Goal: Transaction & Acquisition: Purchase product/service

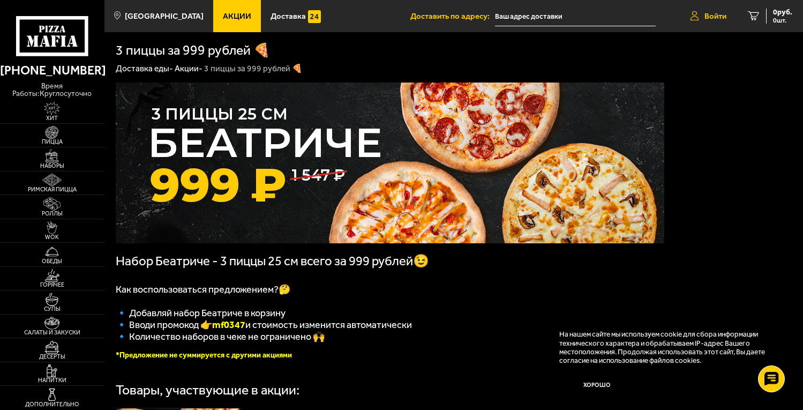
click at [707, 12] on span "Войти" at bounding box center [715, 16] width 22 height 8
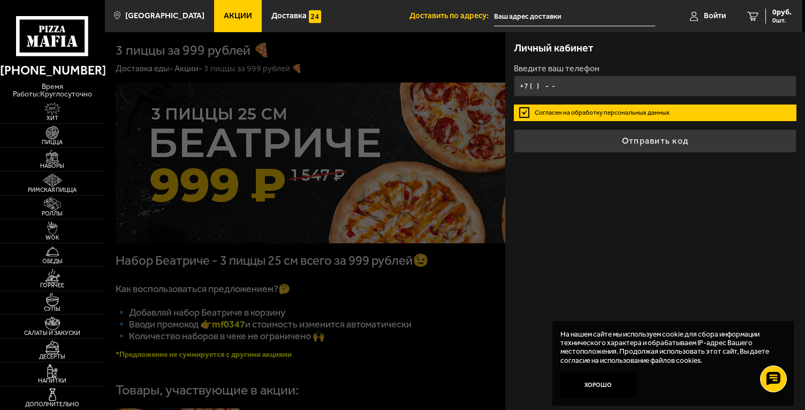
type input "[PHONE_NUMBER]"
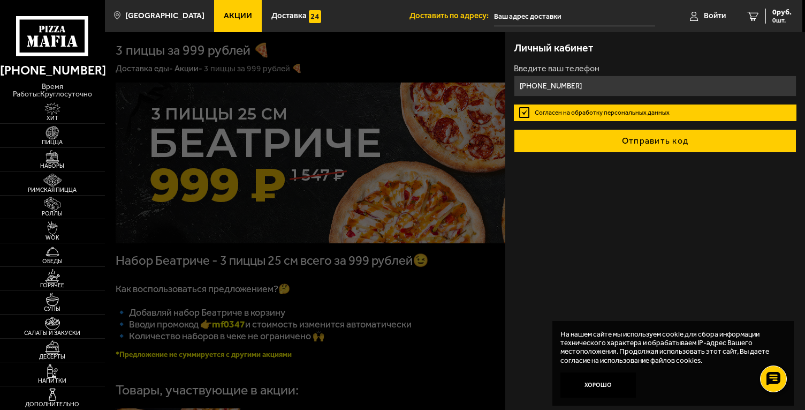
click at [630, 143] on button "Отправить код" at bounding box center [655, 141] width 283 height 24
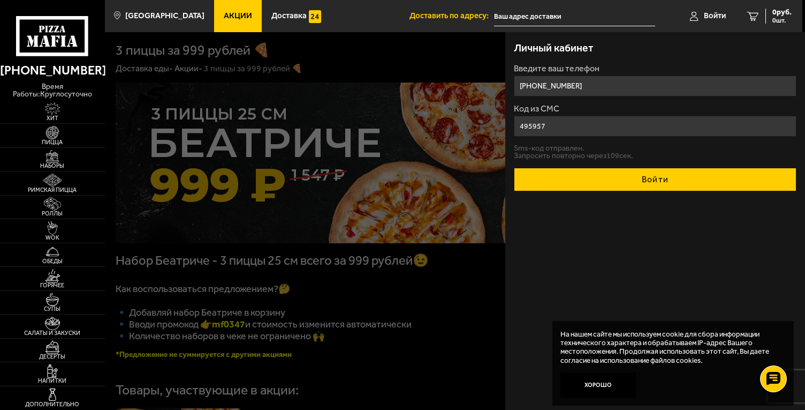
type input "495957"
click at [633, 171] on button "Войти" at bounding box center [655, 180] width 283 height 24
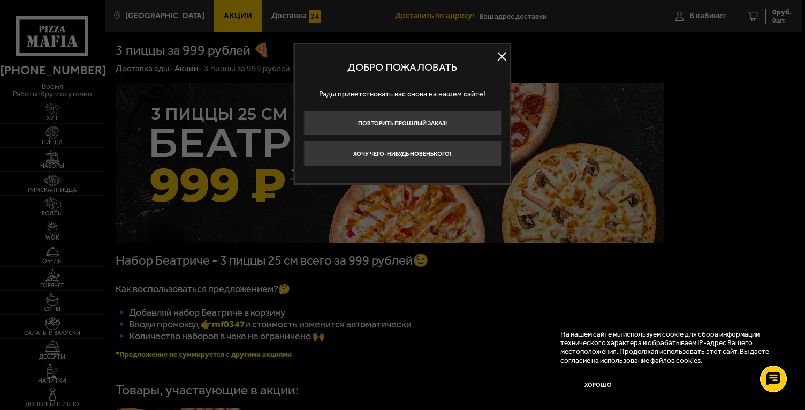
click at [504, 56] on button at bounding box center [502, 57] width 16 height 16
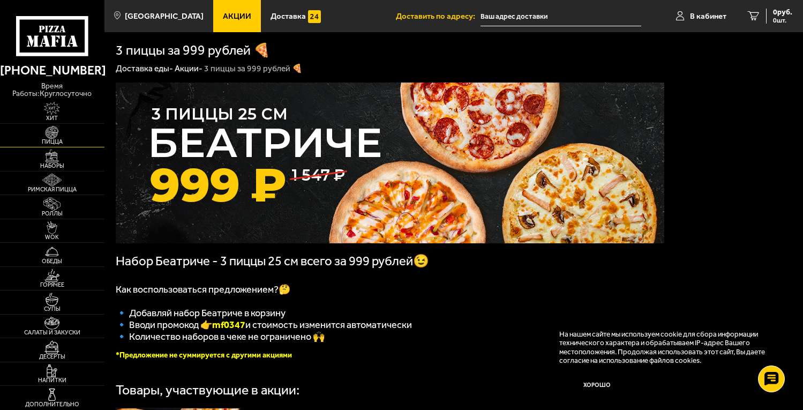
click at [52, 143] on span "Пицца" at bounding box center [52, 142] width 104 height 6
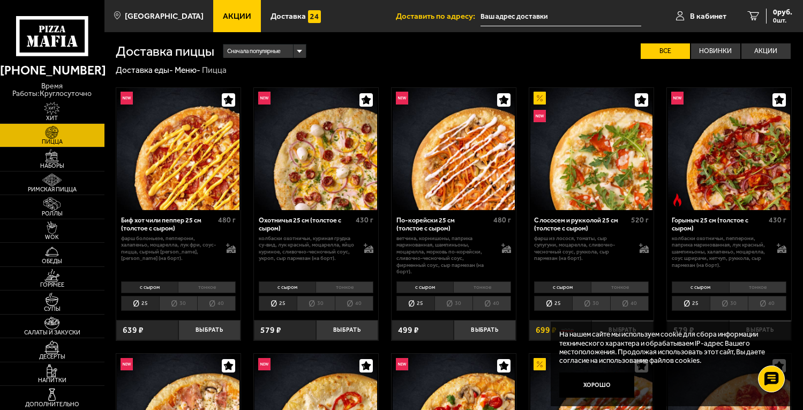
click at [482, 301] on li "40" at bounding box center [491, 303] width 39 height 14
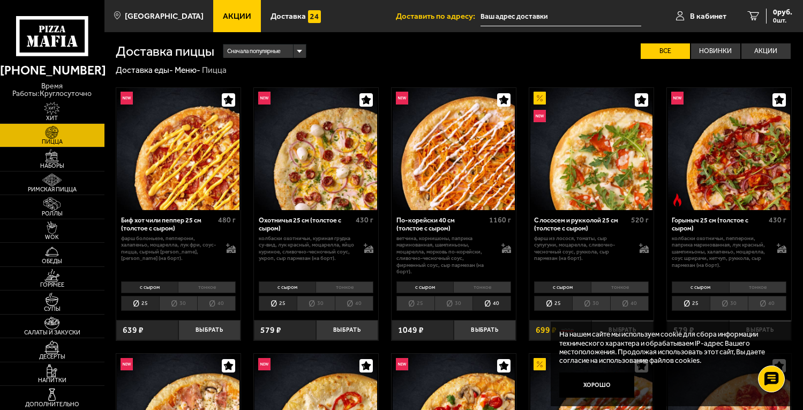
click at [463, 304] on li "30" at bounding box center [453, 303] width 38 height 14
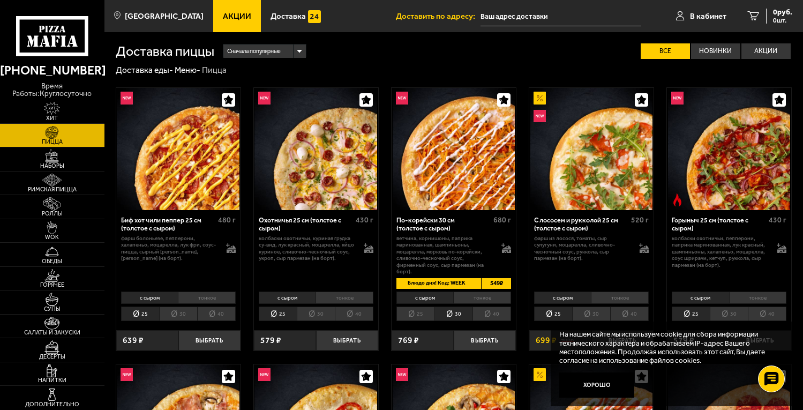
click at [422, 304] on li "с сыром" at bounding box center [424, 297] width 57 height 12
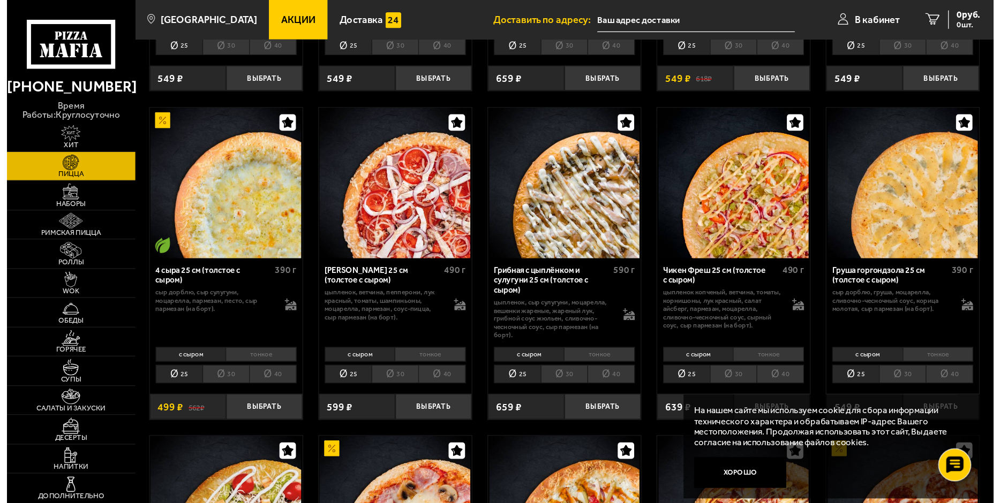
scroll to position [214, 0]
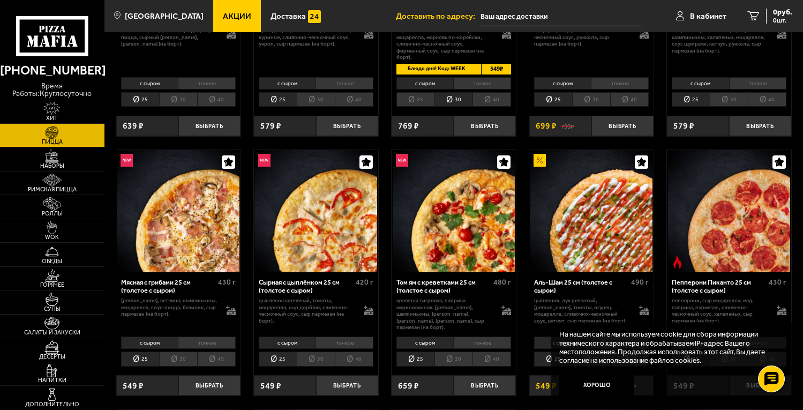
click at [322, 352] on li "30" at bounding box center [316, 358] width 38 height 14
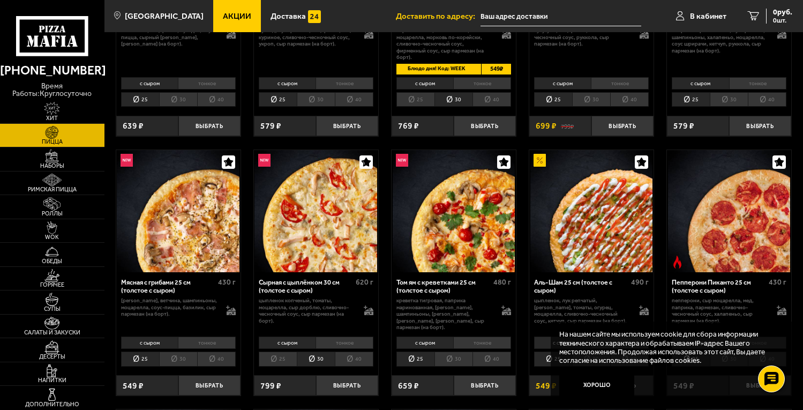
click at [345, 354] on li "40" at bounding box center [354, 358] width 39 height 14
click at [323, 359] on li "30" at bounding box center [316, 358] width 38 height 14
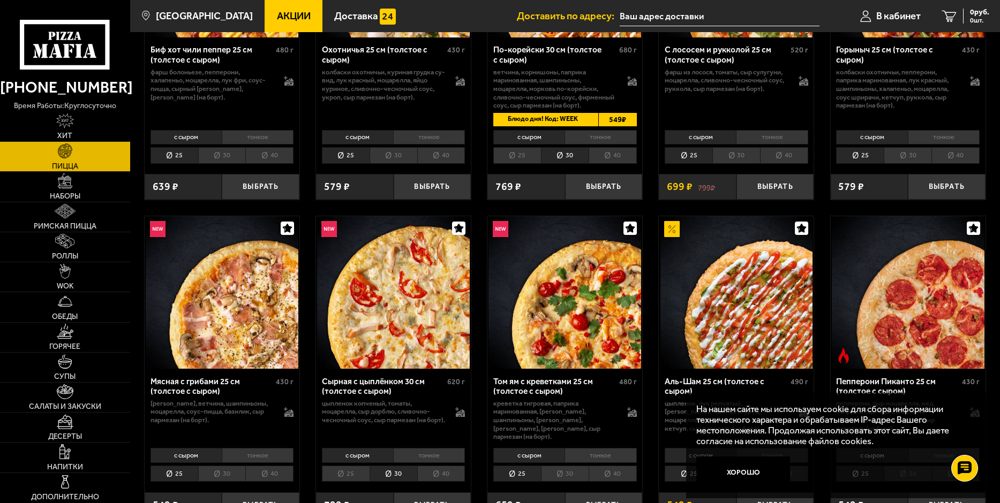
click at [750, 409] on button "Хорошо" at bounding box center [743, 472] width 94 height 31
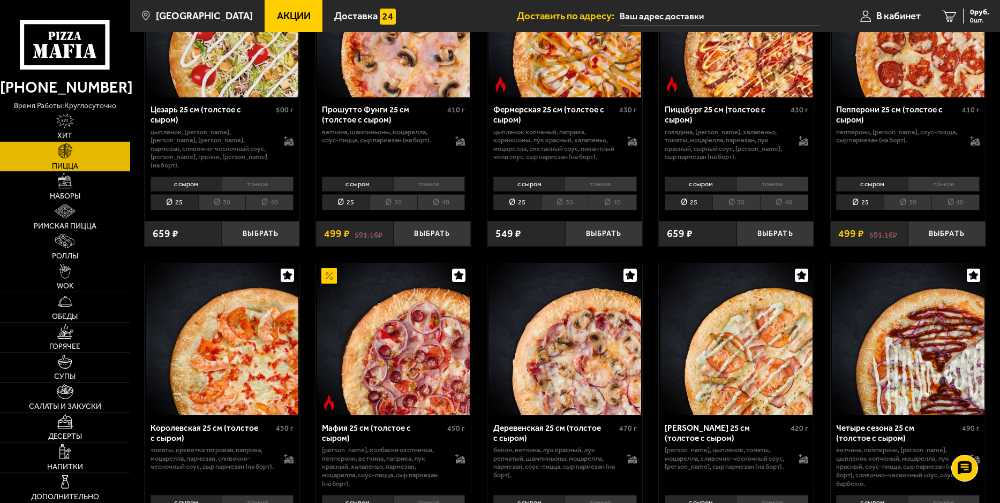
scroll to position [1231, 0]
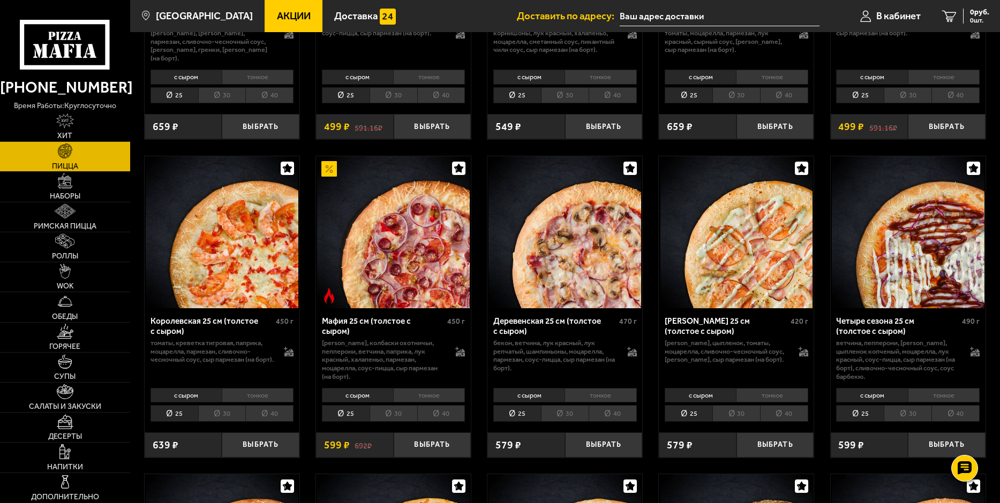
click at [396, 409] on li "30" at bounding box center [393, 413] width 48 height 17
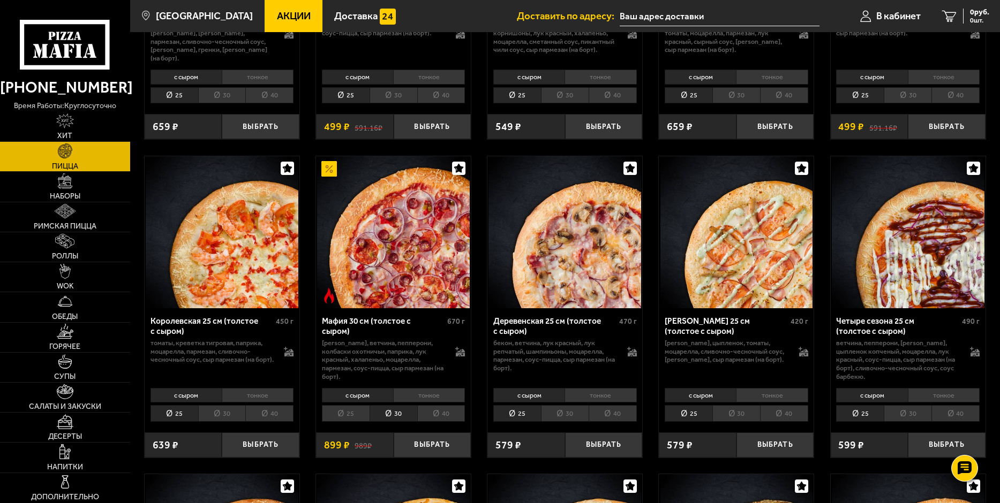
click at [419, 399] on li "тонкое" at bounding box center [429, 395] width 72 height 15
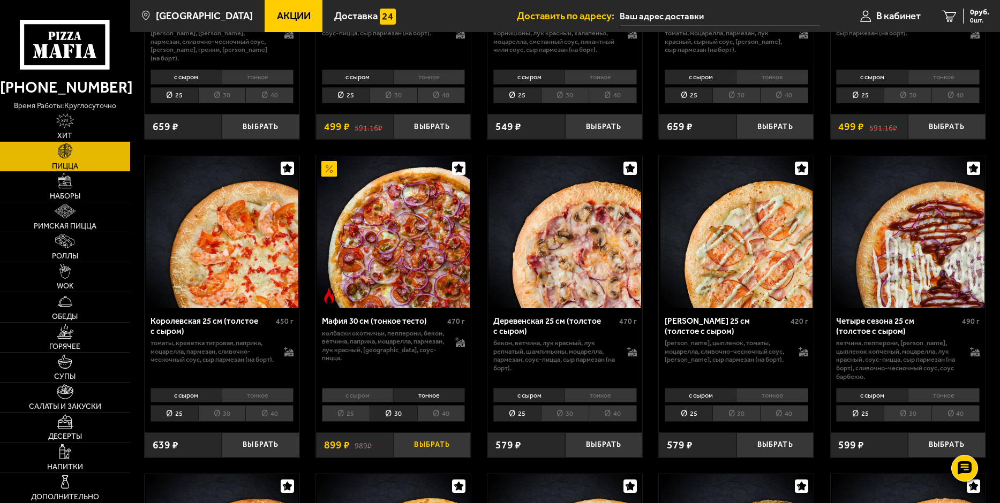
click at [429, 409] on button "Выбрать" at bounding box center [433, 446] width 78 height 26
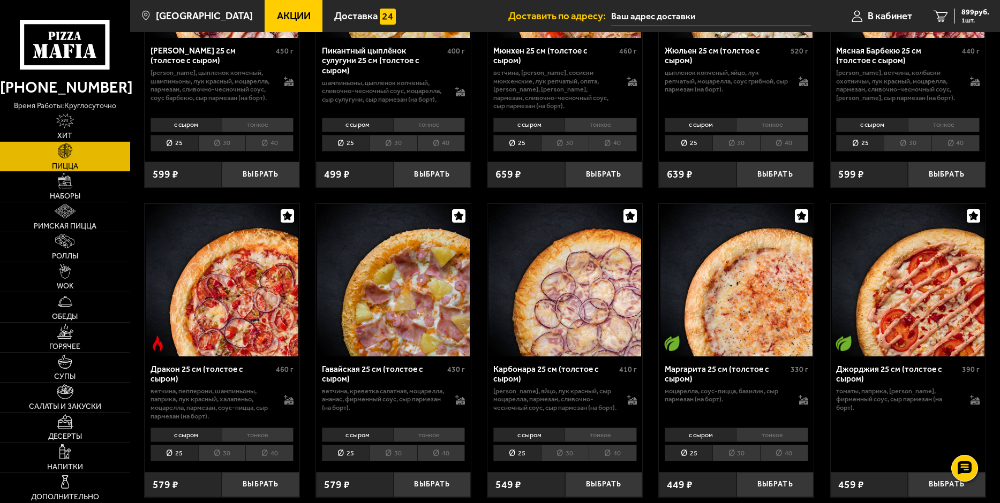
scroll to position [1874, 0]
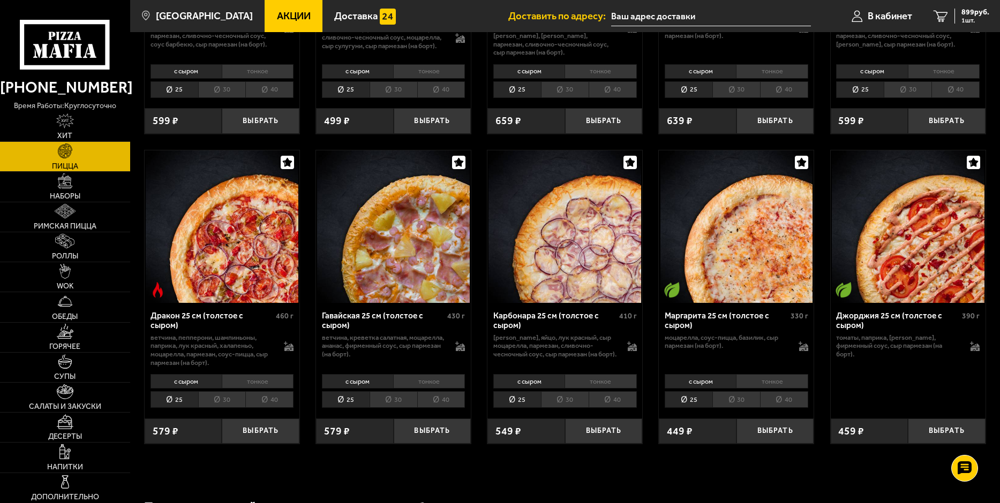
click at [415, 388] on li "тонкое" at bounding box center [429, 381] width 72 height 15
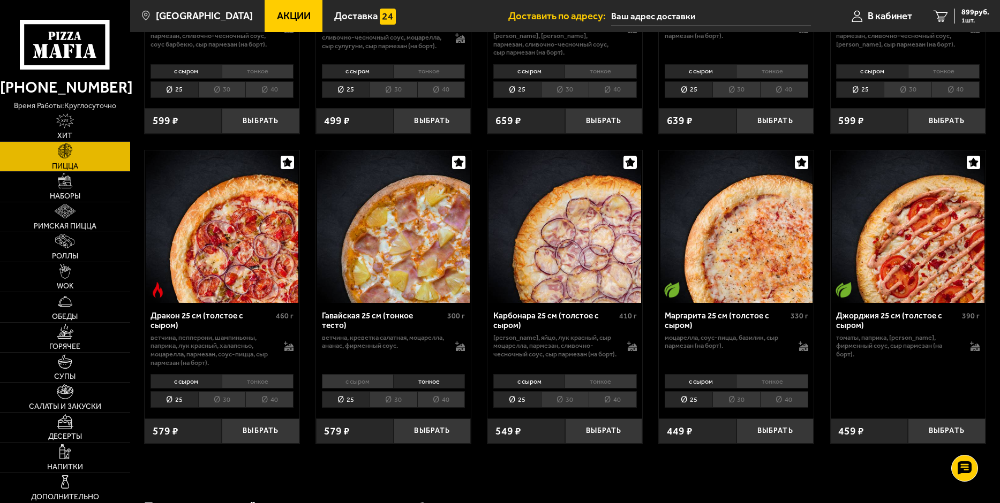
click at [387, 400] on li "30" at bounding box center [393, 399] width 48 height 17
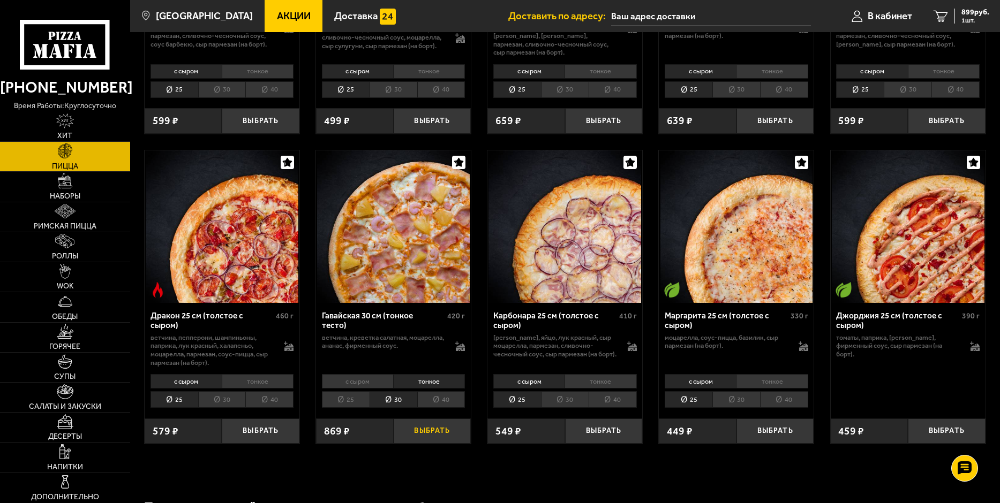
click at [434, 409] on button "Выбрать" at bounding box center [433, 432] width 78 height 26
click at [232, 400] on li "30" at bounding box center [222, 399] width 48 height 17
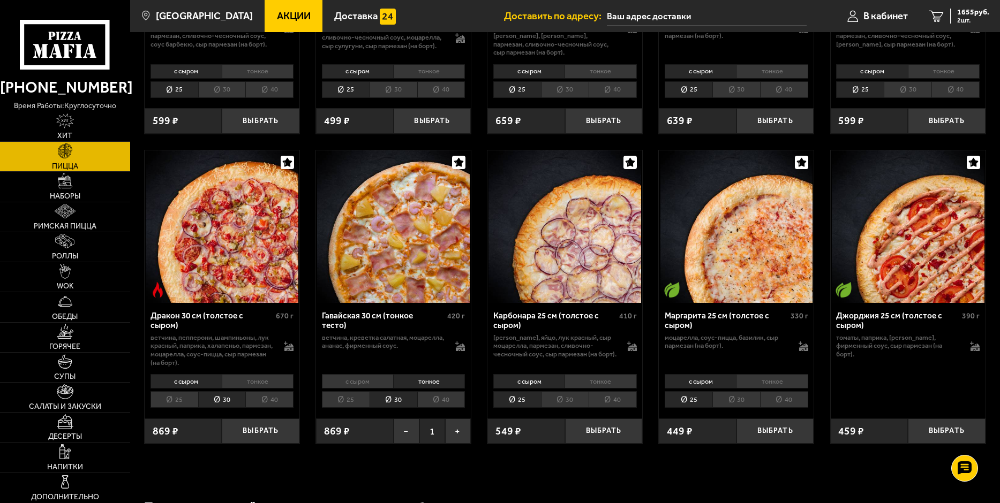
click at [261, 389] on li "тонкое" at bounding box center [258, 381] width 72 height 15
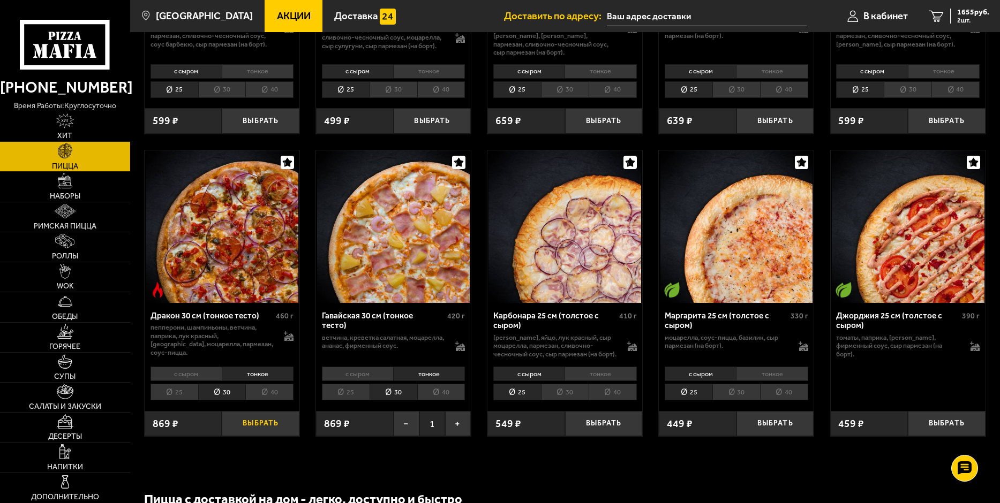
click at [245, 409] on button "Выбрать" at bounding box center [261, 424] width 78 height 26
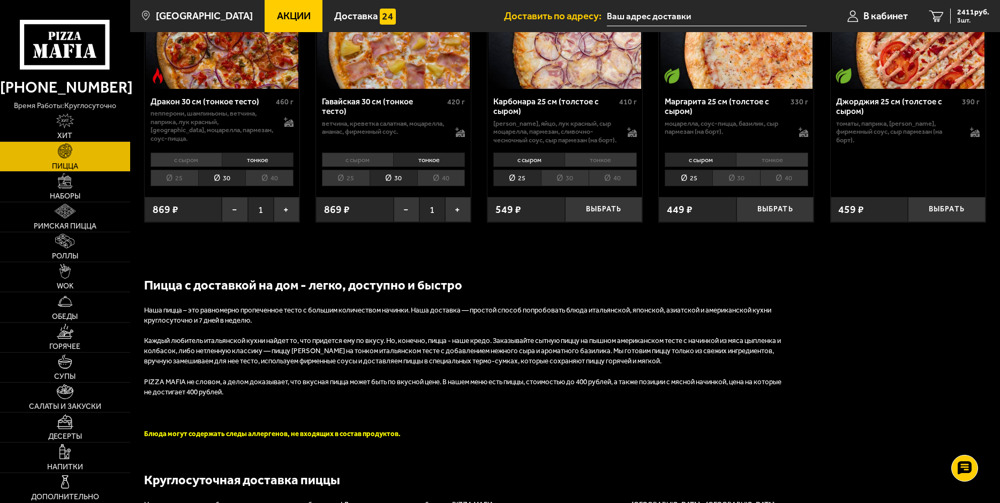
scroll to position [1820, 0]
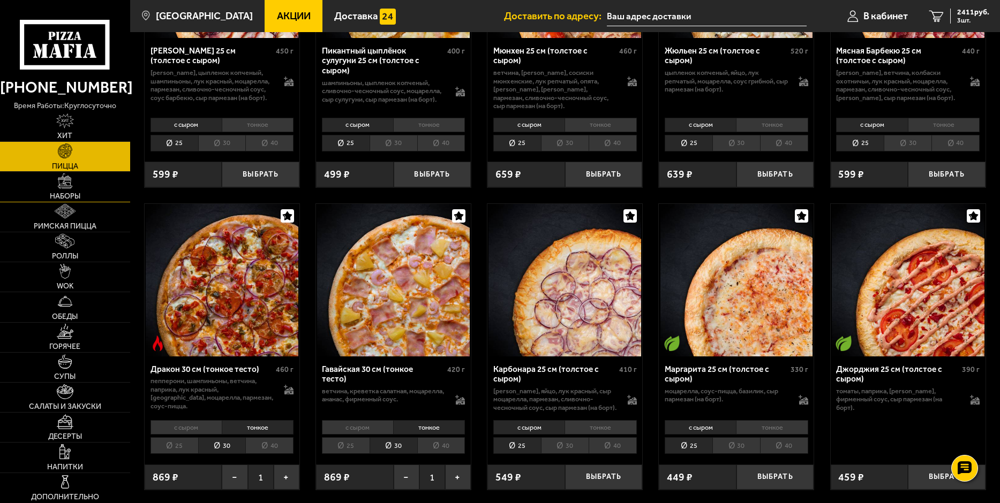
click at [64, 183] on img at bounding box center [65, 180] width 15 height 15
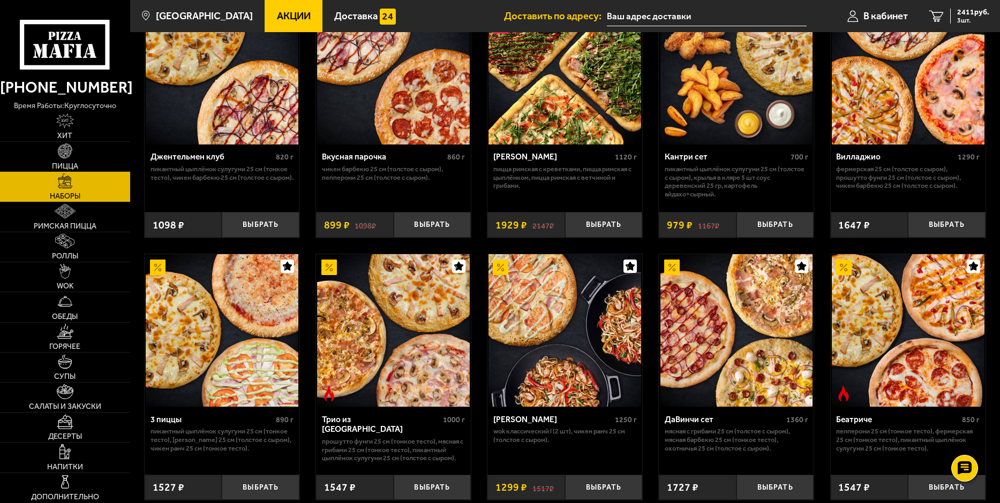
scroll to position [161, 0]
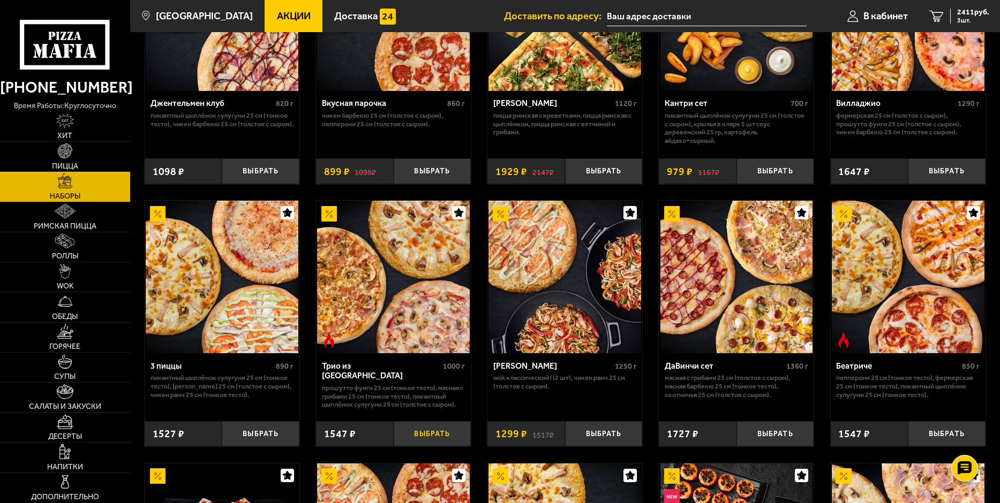
click at [435, 409] on button "Выбрать" at bounding box center [433, 434] width 78 height 26
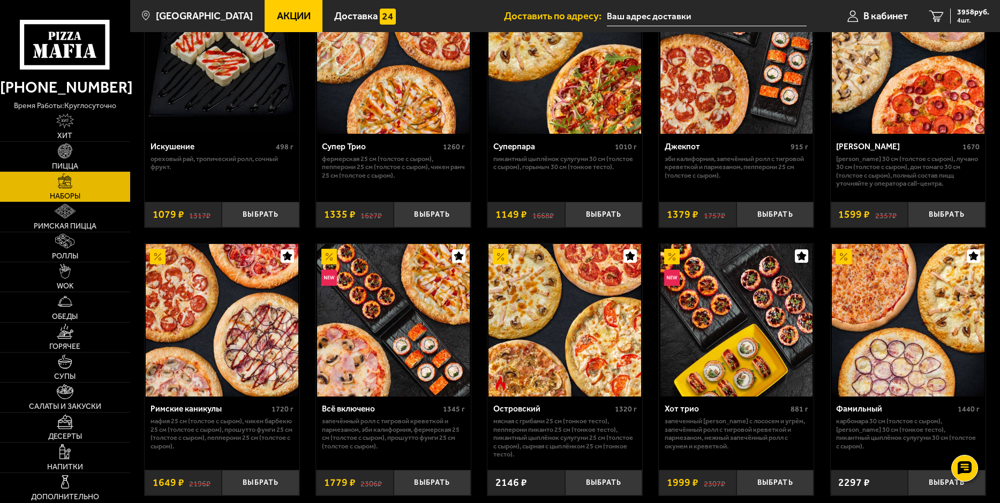
scroll to position [696, 0]
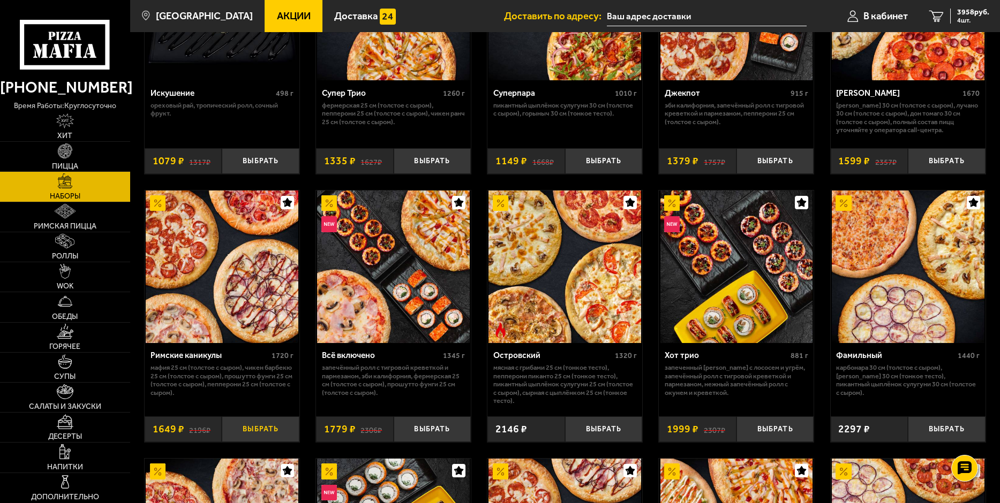
click at [261, 409] on button "Выбрать" at bounding box center [261, 430] width 78 height 26
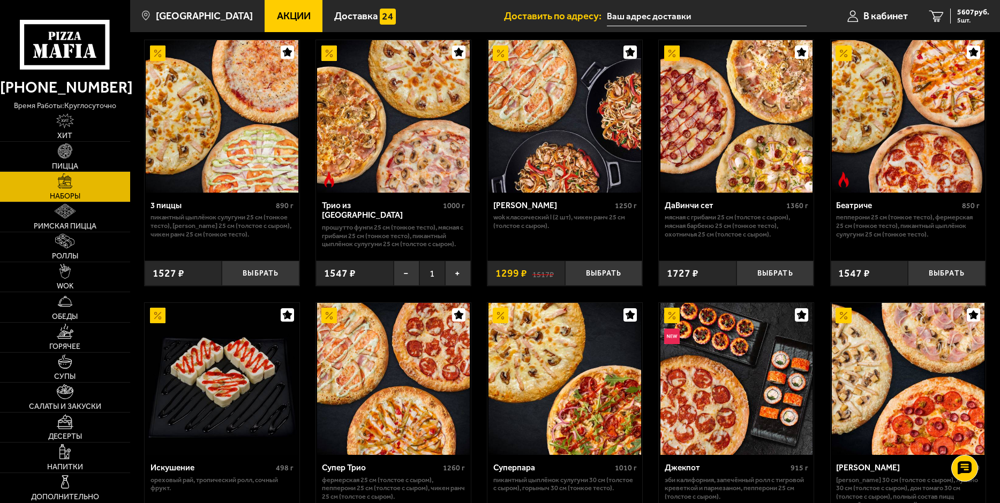
scroll to position [0, 0]
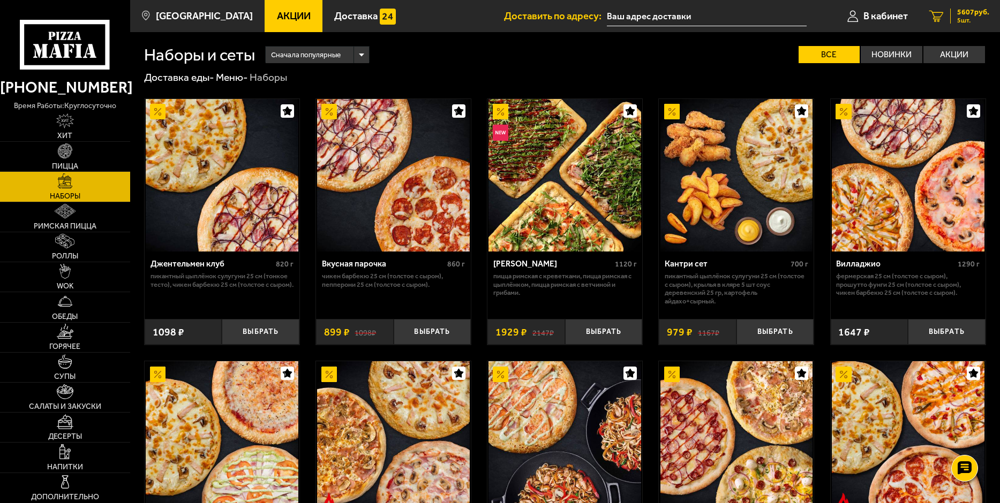
click at [802, 18] on link "5 5607 руб. 5 шт." at bounding box center [958, 16] width 81 height 32
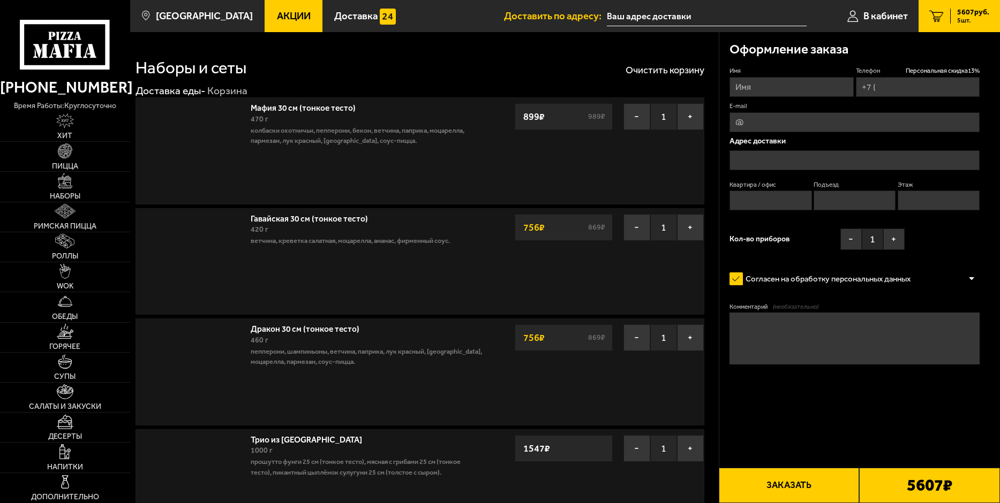
type input "[PHONE_NUMBER]"
type input "[STREET_ADDRESS]"
type input "1"
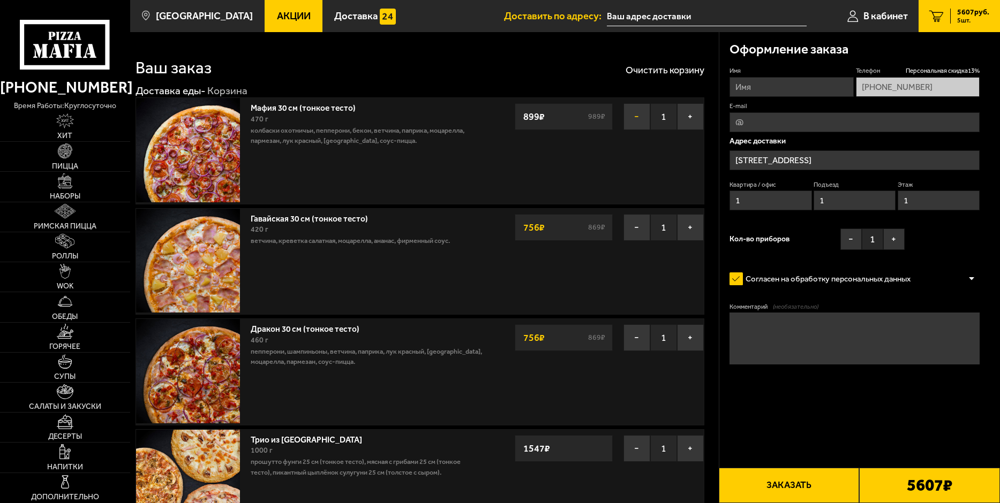
click at [632, 114] on button "−" at bounding box center [636, 116] width 27 height 27
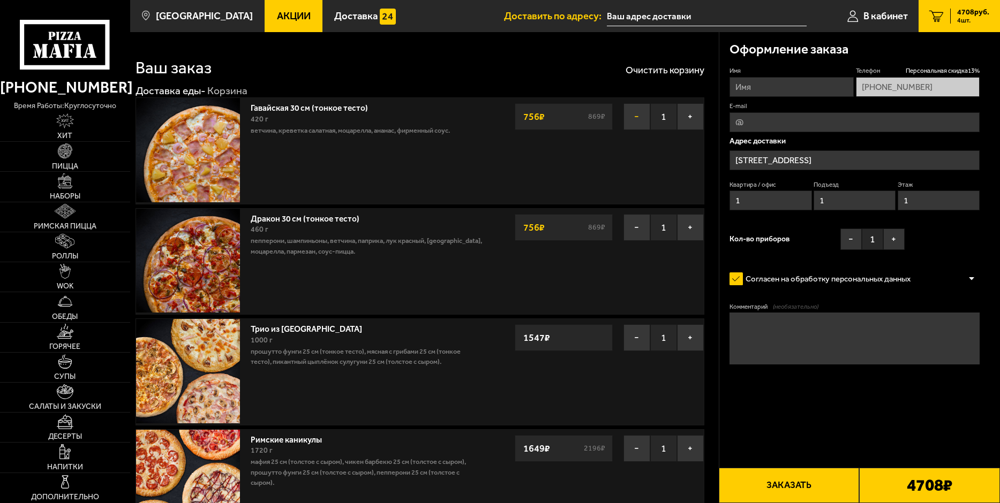
click at [632, 114] on button "−" at bounding box center [636, 116] width 27 height 27
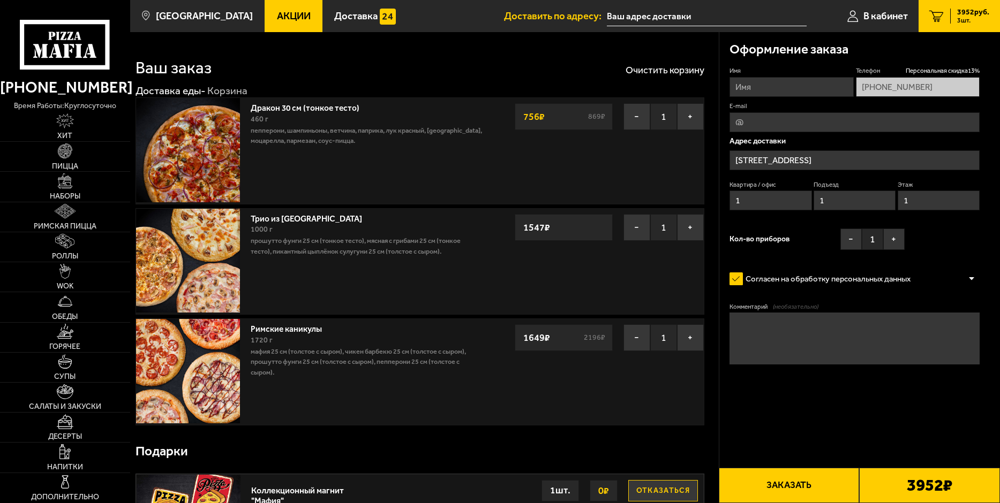
click at [632, 114] on button "−" at bounding box center [636, 116] width 27 height 27
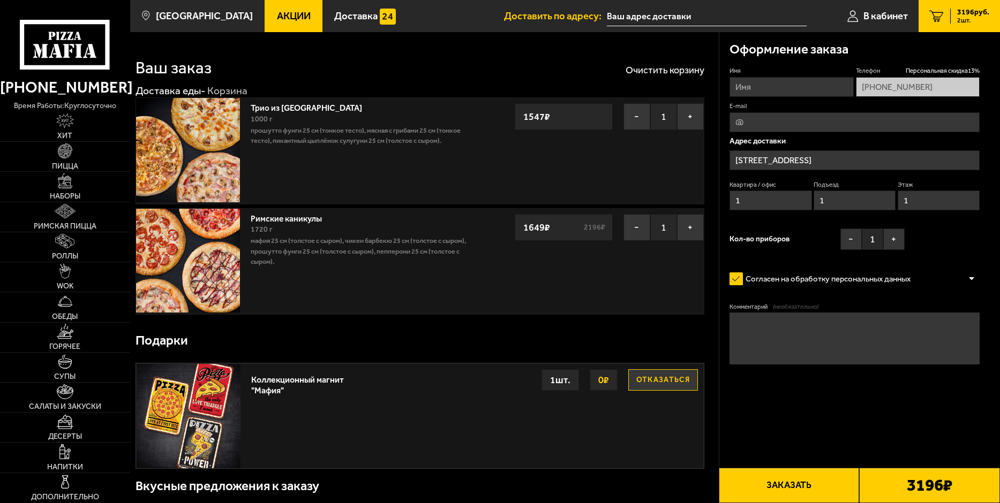
click at [632, 114] on button "−" at bounding box center [636, 116] width 27 height 27
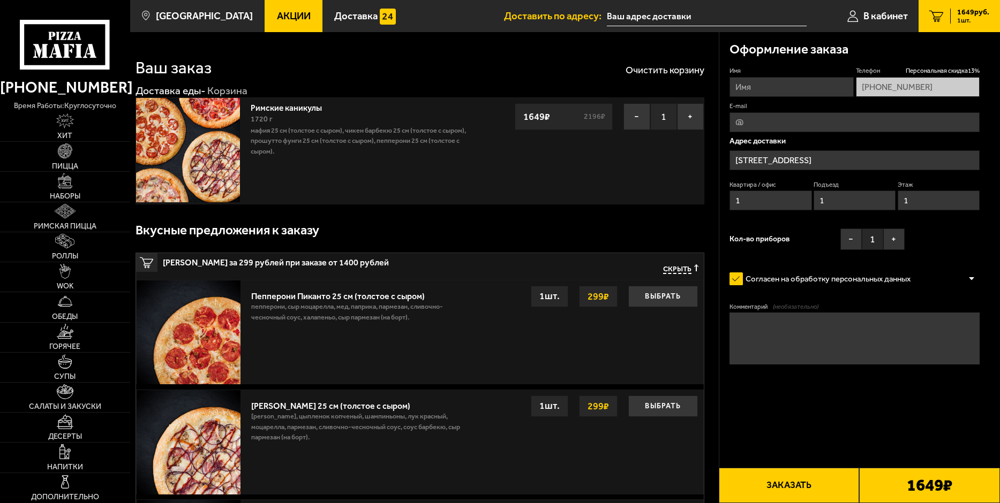
scroll to position [54, 0]
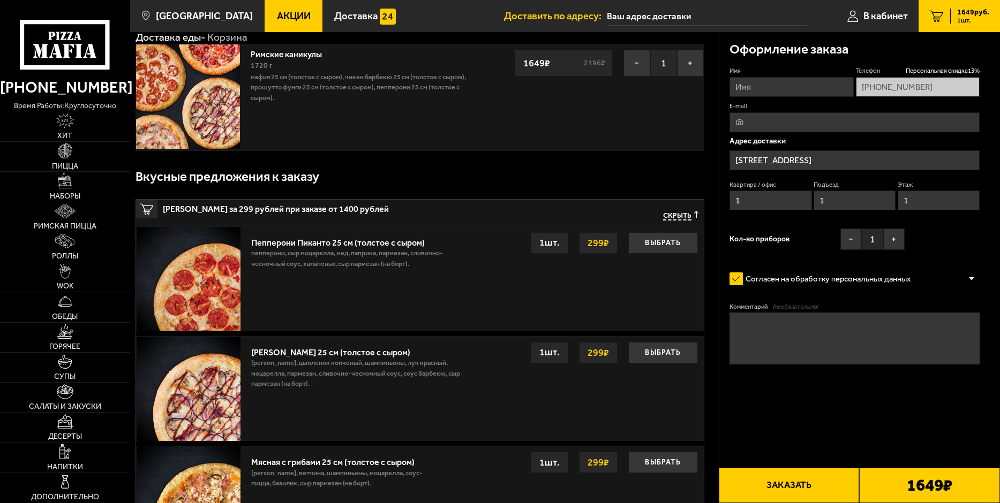
click at [791, 84] on input "Имя" at bounding box center [791, 87] width 124 height 20
type input "Вероника"
click at [802, 163] on input "[STREET_ADDRESS]" at bounding box center [854, 160] width 250 height 20
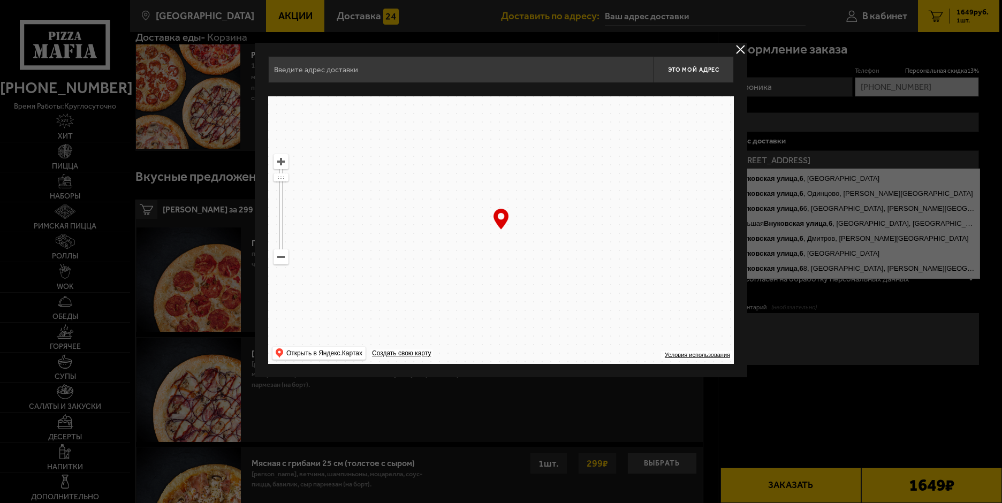
type input "[STREET_ADDRESS]"
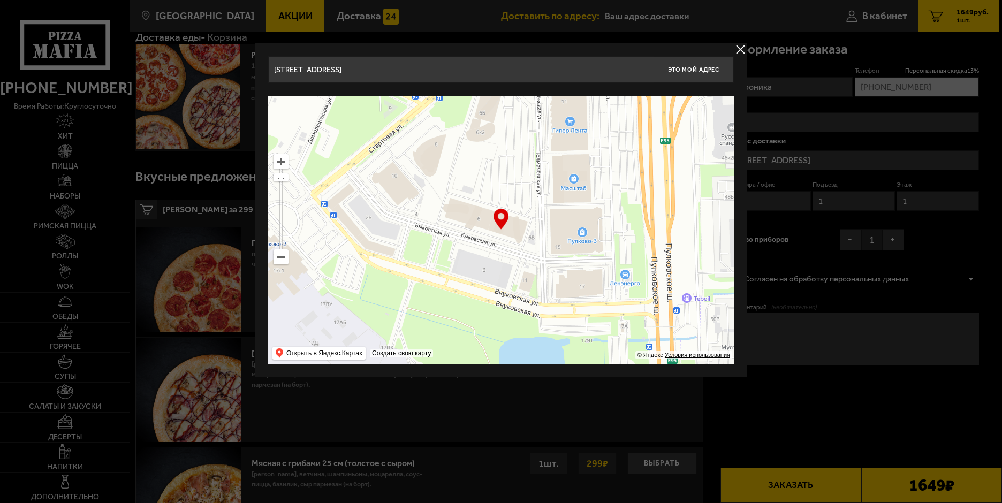
drag, startPoint x: 500, startPoint y: 260, endPoint x: 495, endPoint y: 270, distance: 11.7
click at [495, 270] on ymaps at bounding box center [501, 230] width 466 height 268
type input "[STREET_ADDRESS]"
click at [710, 65] on button "Это мой адрес" at bounding box center [694, 69] width 80 height 27
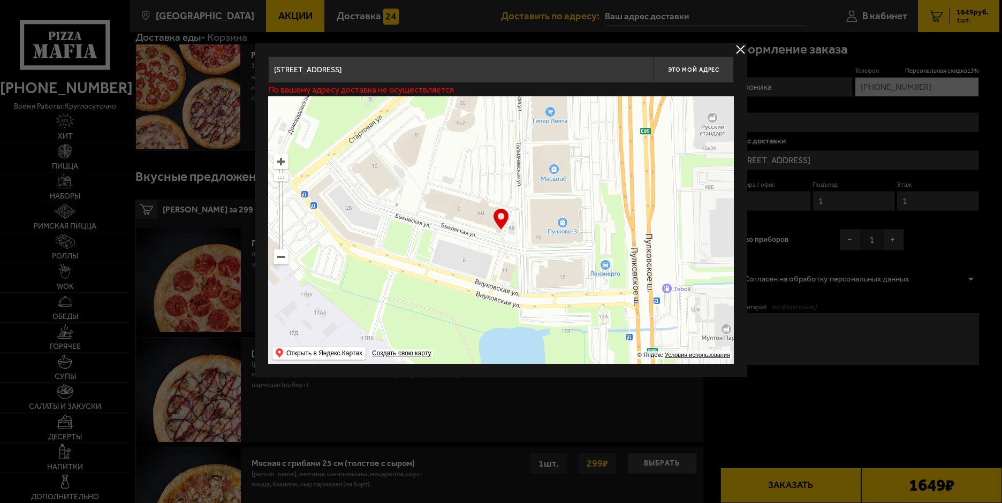
drag, startPoint x: 525, startPoint y: 250, endPoint x: 505, endPoint y: 240, distance: 22.0
click at [505, 240] on ymaps at bounding box center [501, 230] width 466 height 268
click at [682, 70] on span "Это мой адрес" at bounding box center [693, 69] width 51 height 7
click at [471, 78] on input "[STREET_ADDRESS]" at bounding box center [460, 69] width 385 height 27
type input "[STREET_ADDRESS]"
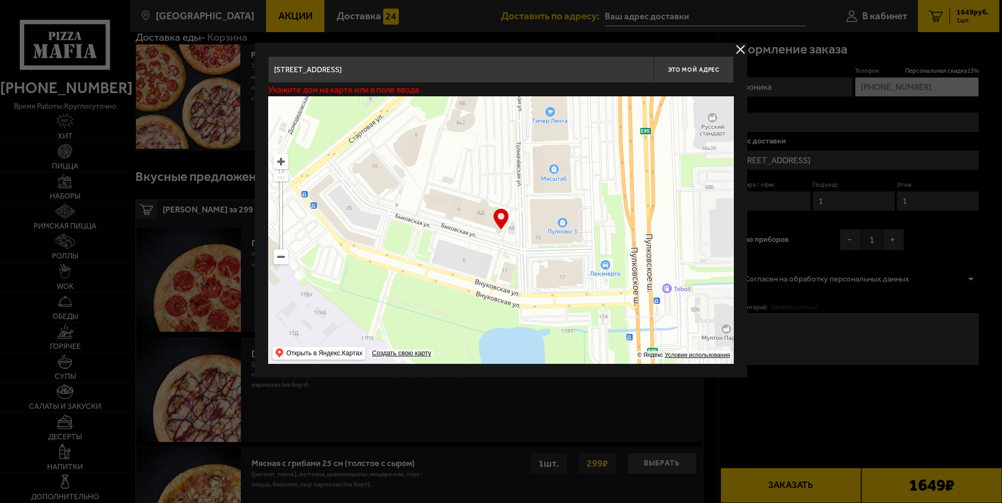
click at [738, 47] on button "delivery type" at bounding box center [740, 49] width 13 height 13
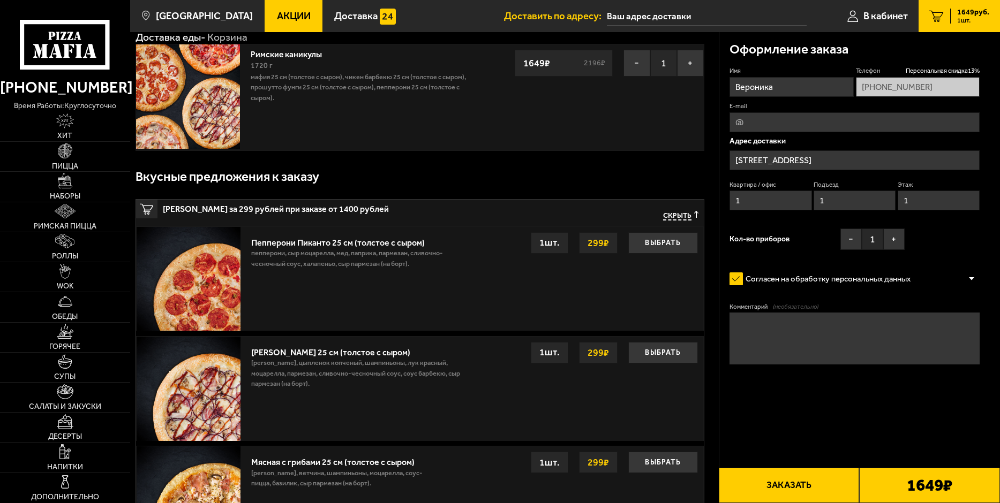
click at [773, 165] on input "[STREET_ADDRESS]" at bounding box center [854, 160] width 250 height 20
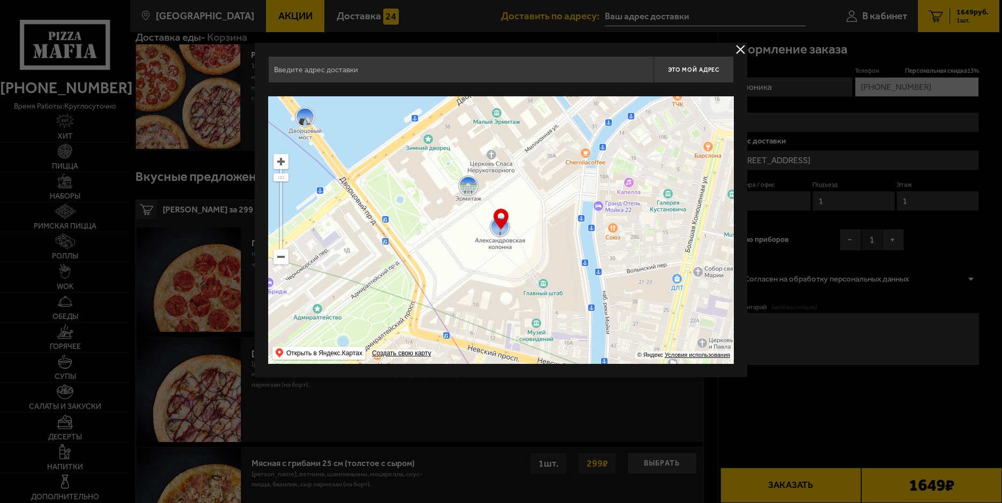
click at [737, 51] on button "delivery type" at bounding box center [740, 49] width 13 height 13
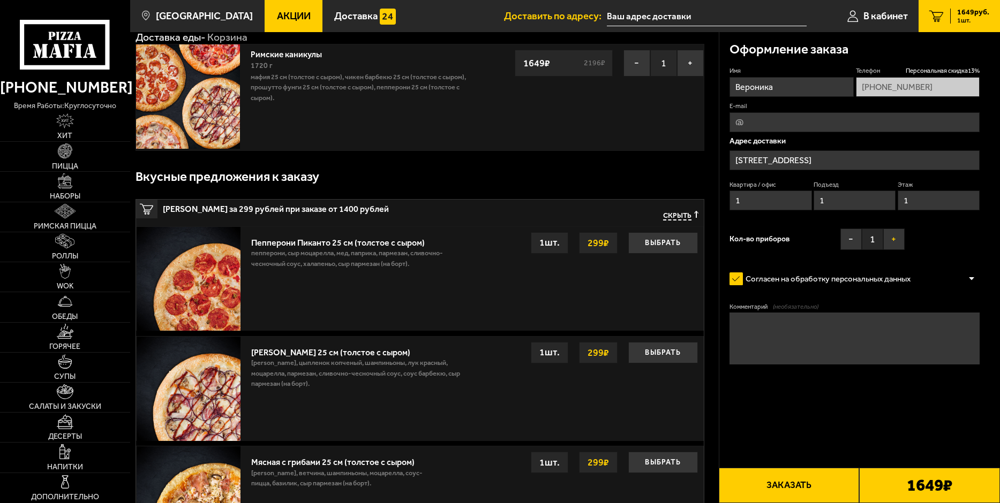
click at [802, 244] on button "+" at bounding box center [893, 239] width 21 height 21
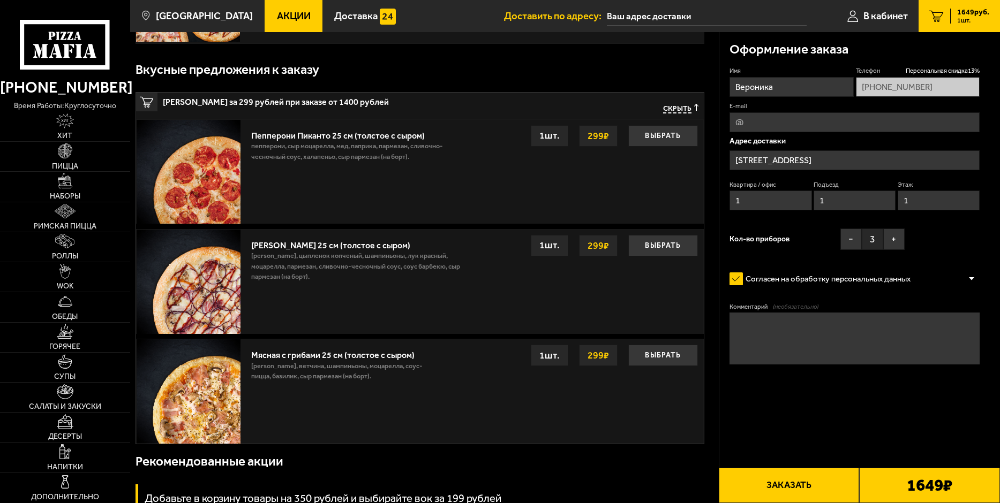
click at [802, 409] on button "Заказать" at bounding box center [788, 485] width 141 height 35
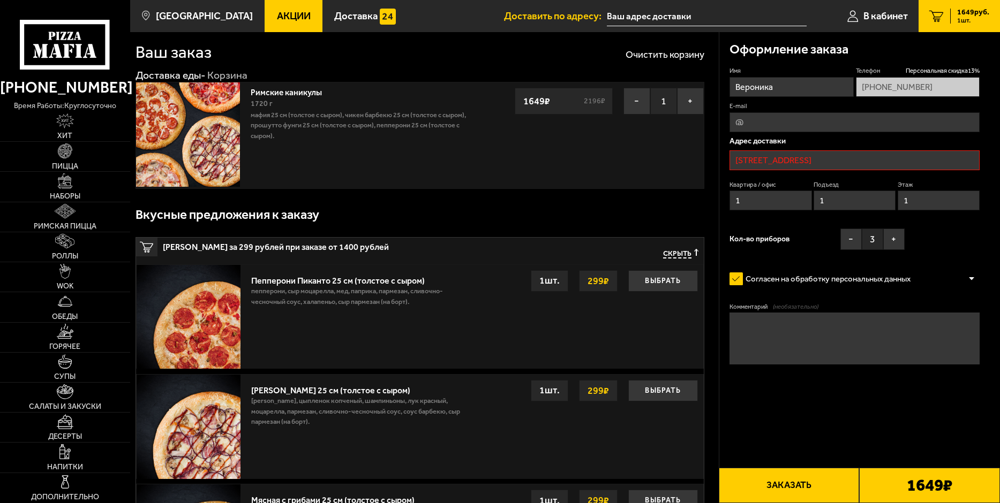
scroll to position [0, 0]
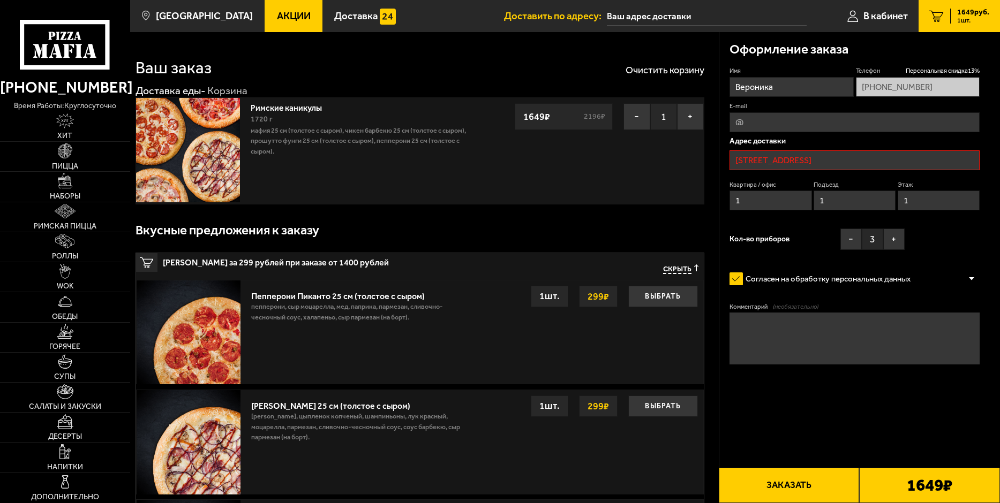
click at [802, 161] on input "[STREET_ADDRESS]" at bounding box center [854, 160] width 250 height 20
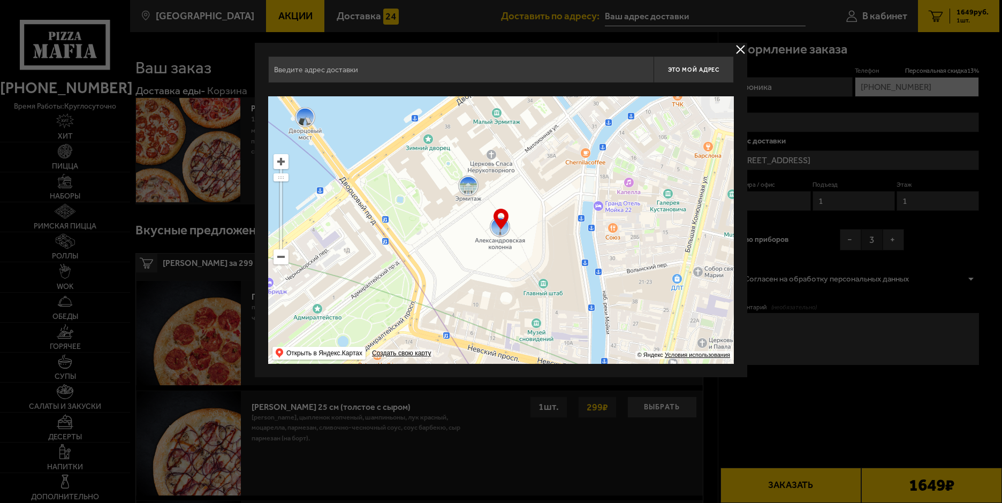
click at [742, 48] on button "delivery type" at bounding box center [740, 49] width 13 height 13
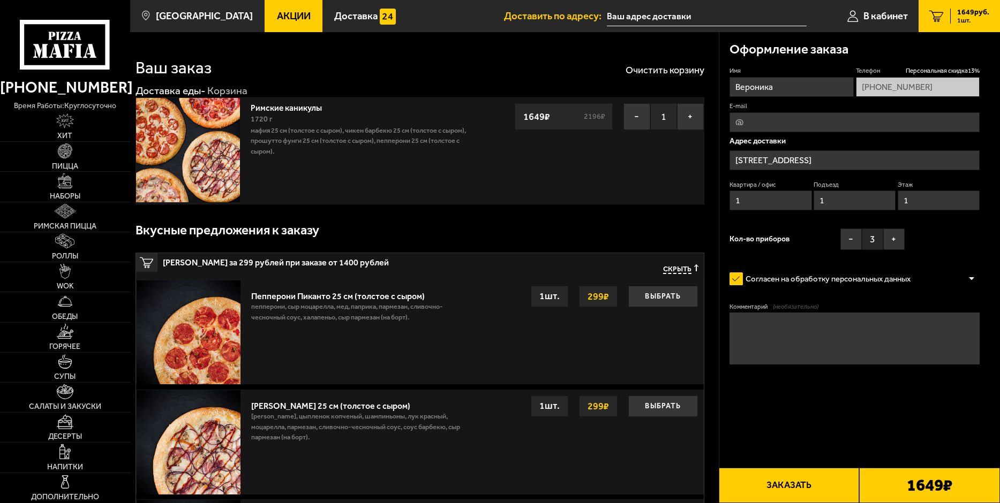
click at [802, 166] on input "[STREET_ADDRESS]" at bounding box center [854, 160] width 250 height 20
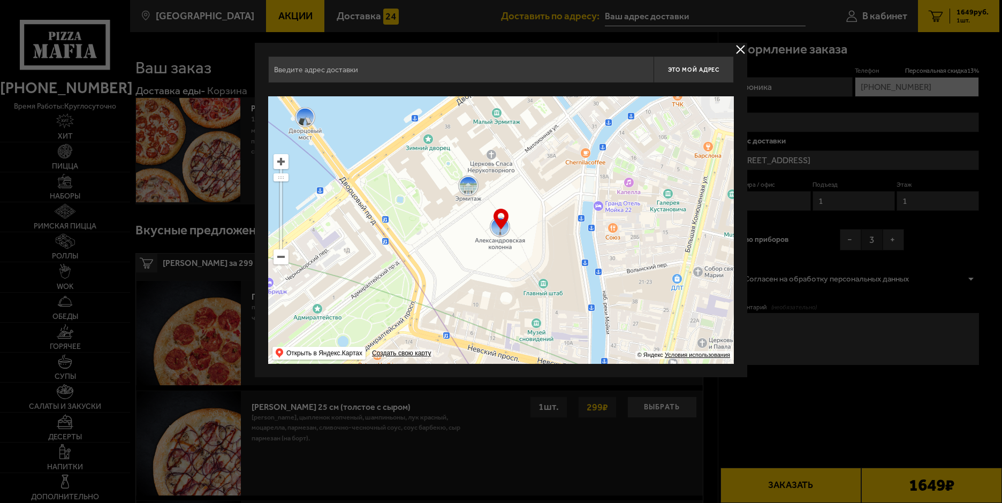
click at [535, 77] on input "text" at bounding box center [460, 69] width 385 height 27
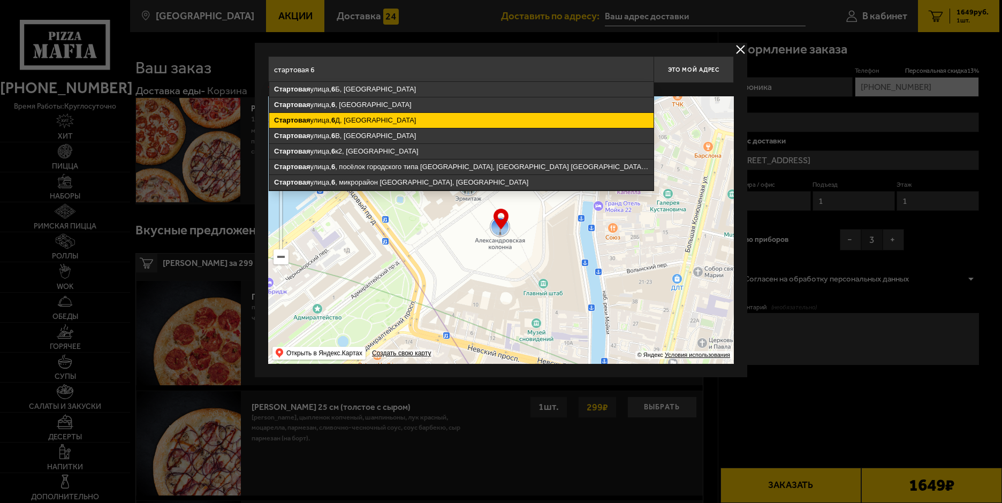
click at [402, 117] on ymaps "[STREET_ADDRESS]" at bounding box center [461, 120] width 384 height 15
type input "[STREET_ADDRESS]"
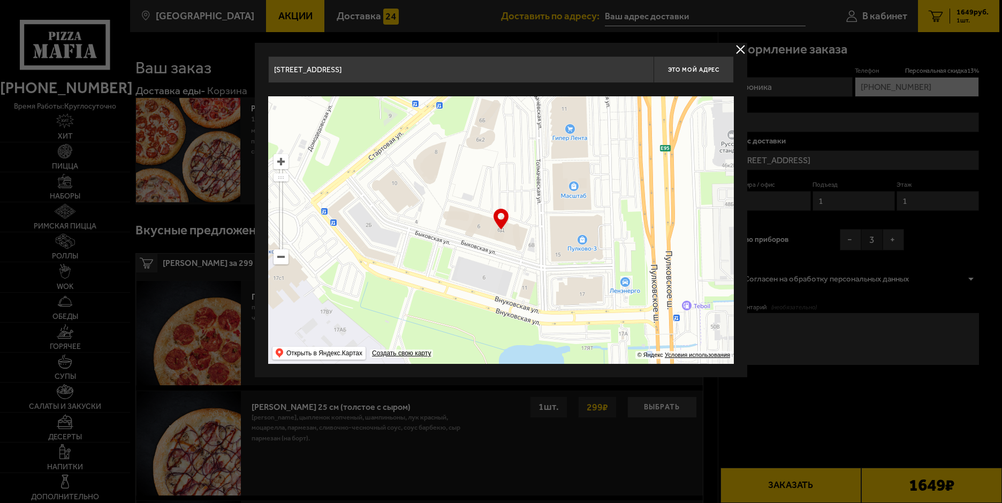
click at [741, 47] on button "delivery type" at bounding box center [740, 49] width 13 height 13
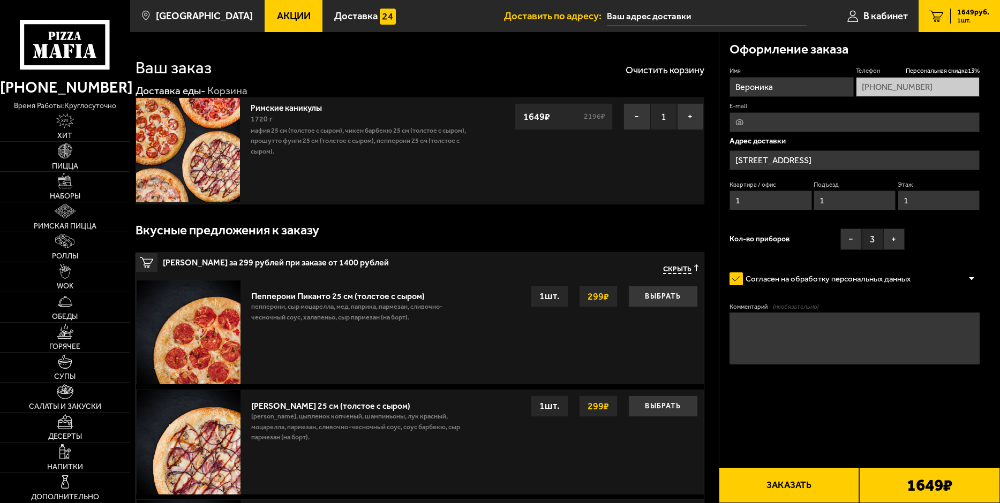
click at [786, 409] on button "Заказать" at bounding box center [788, 485] width 141 height 35
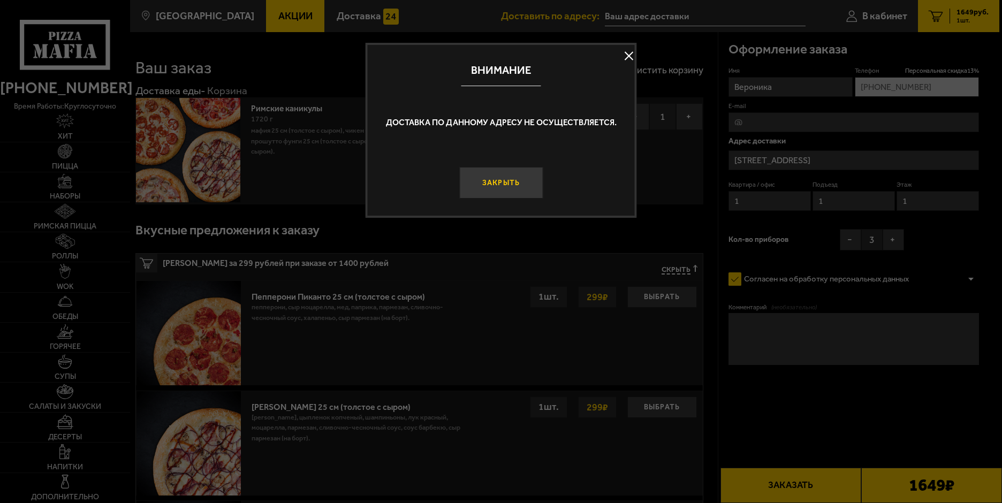
click at [501, 187] on button "Закрыть" at bounding box center [501, 183] width 84 height 32
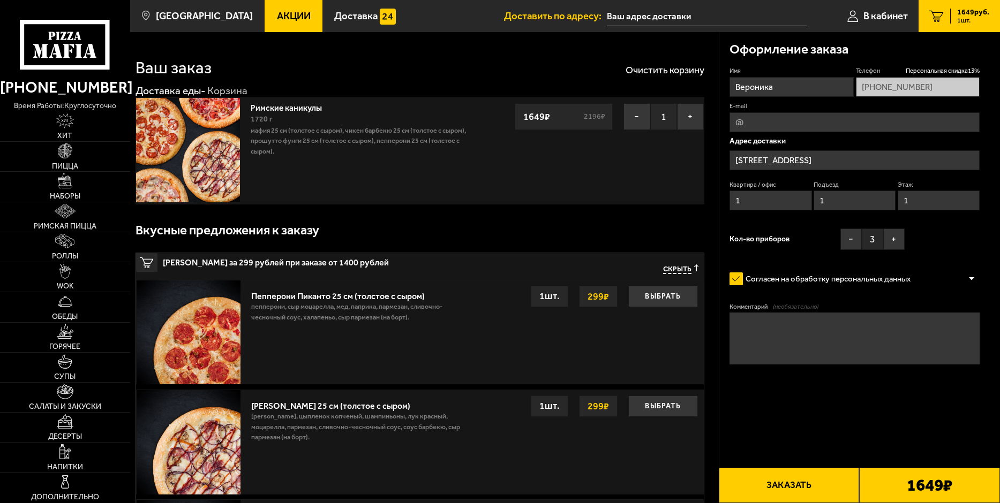
click at [802, 166] on input "[STREET_ADDRESS]" at bounding box center [854, 160] width 250 height 20
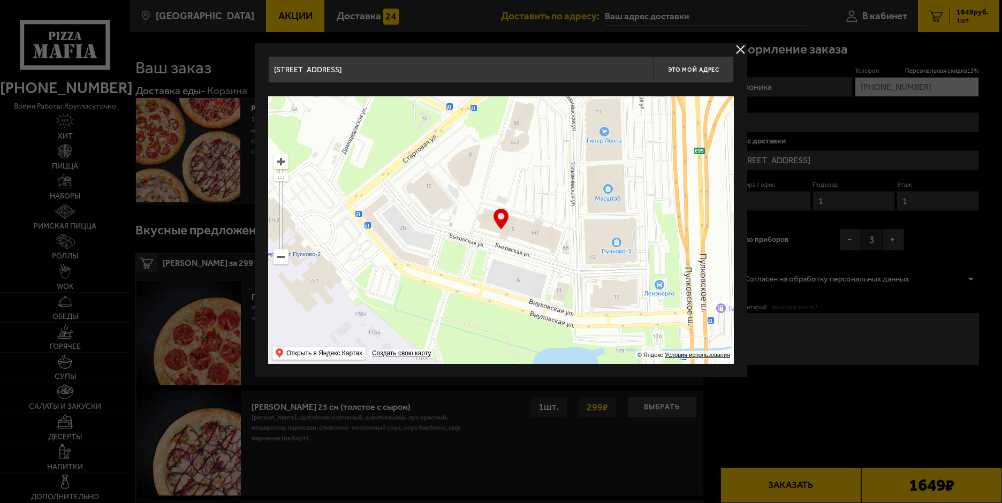
drag, startPoint x: 505, startPoint y: 267, endPoint x: 538, endPoint y: 274, distance: 33.4
click at [538, 274] on ymaps at bounding box center [501, 230] width 466 height 268
type input "[STREET_ADDRESS]"
click at [738, 49] on button "delivery type" at bounding box center [740, 49] width 13 height 13
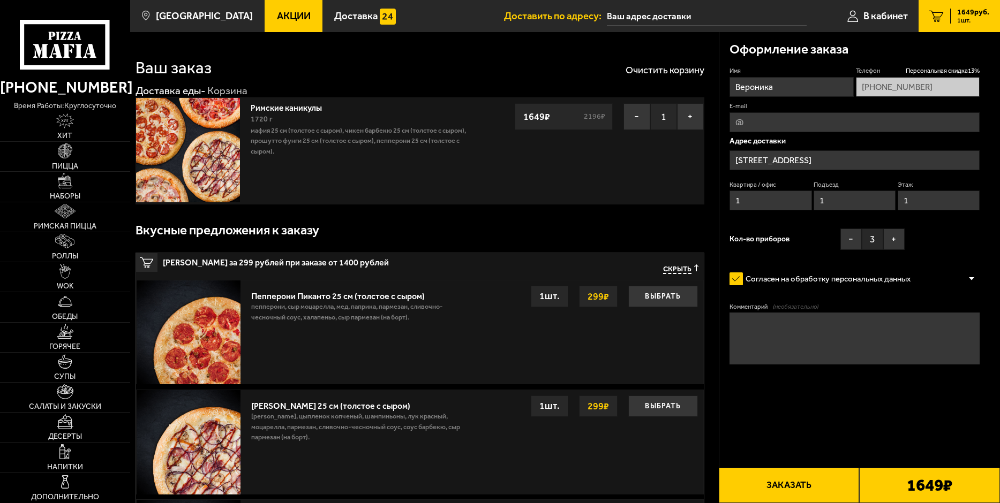
click at [797, 409] on button "Заказать" at bounding box center [788, 485] width 141 height 35
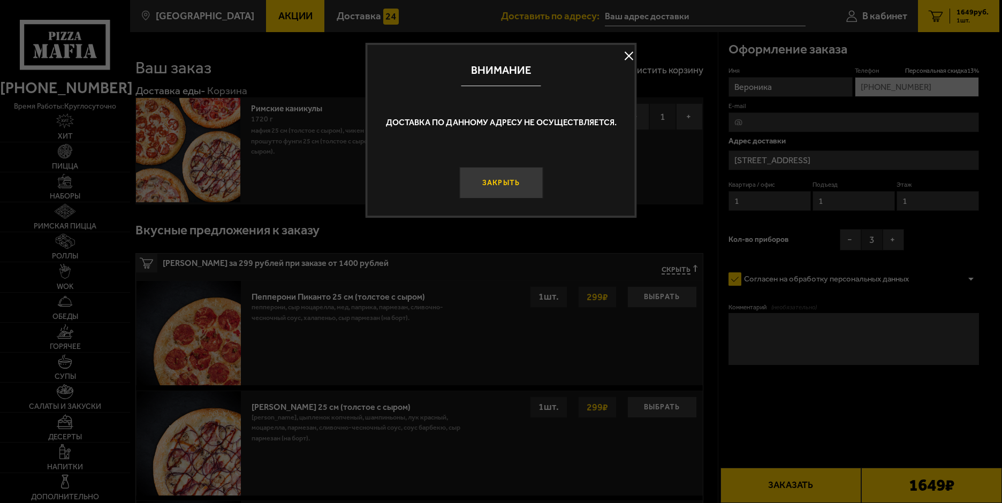
click at [489, 182] on button "Закрыть" at bounding box center [501, 183] width 84 height 32
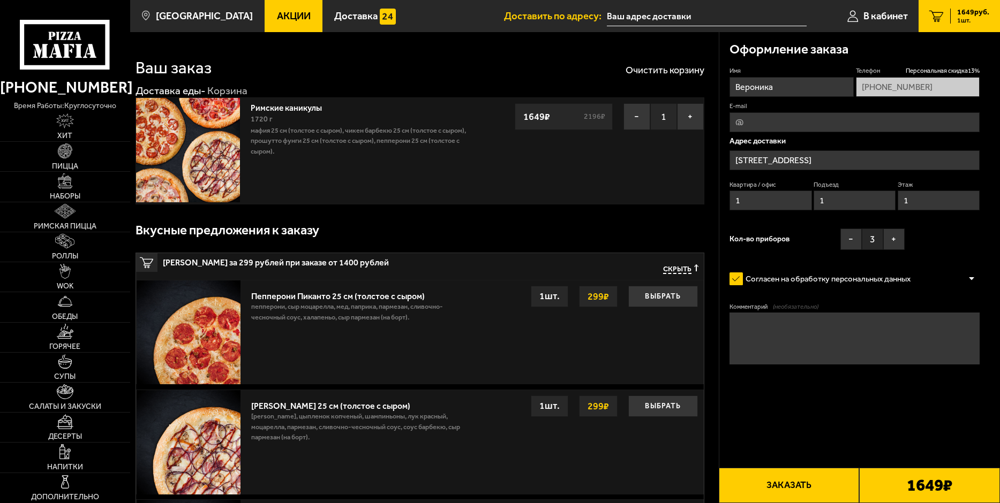
click at [802, 163] on input "[STREET_ADDRESS]" at bounding box center [854, 160] width 250 height 20
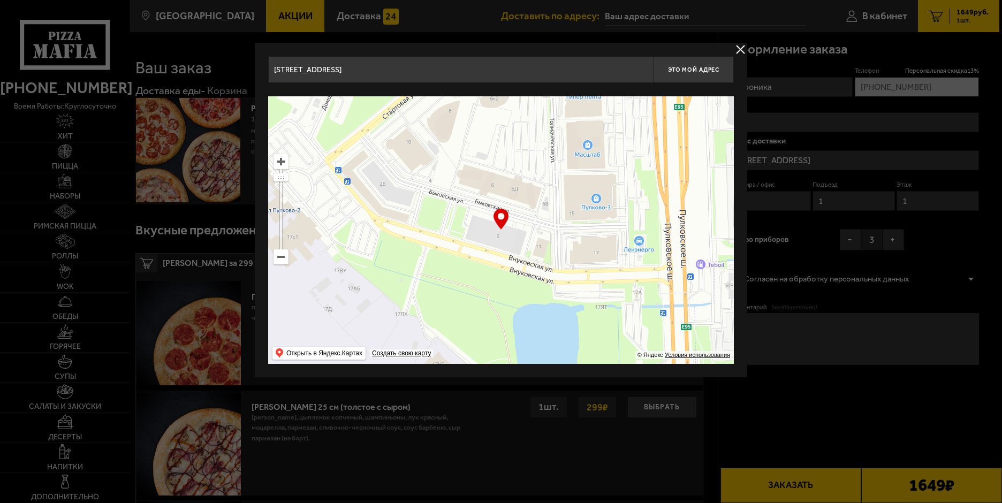
drag, startPoint x: 536, startPoint y: 243, endPoint x: 516, endPoint y: 208, distance: 41.0
click at [516, 208] on ymaps at bounding box center [501, 230] width 466 height 268
type input "[STREET_ADDRESS]"
click at [736, 49] on button "delivery type" at bounding box center [740, 49] width 13 height 13
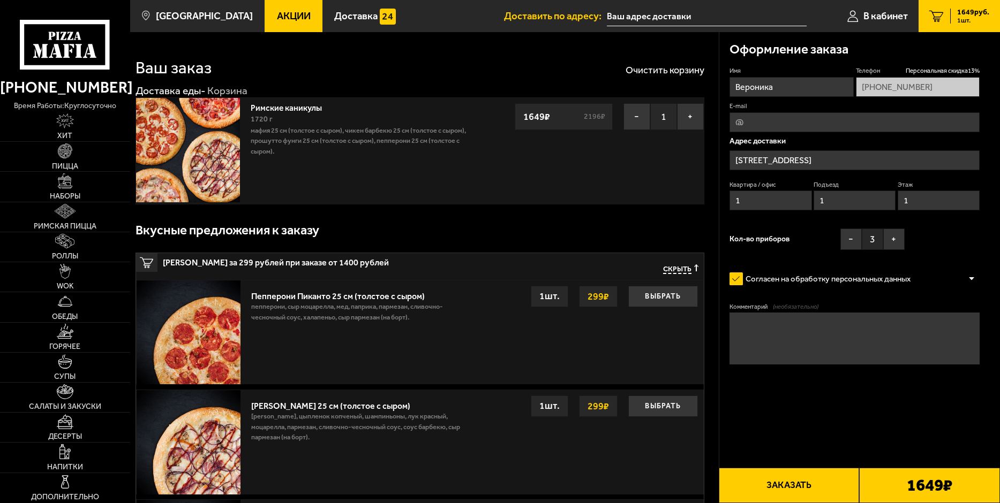
click at [802, 409] on button "Заказать" at bounding box center [788, 485] width 141 height 35
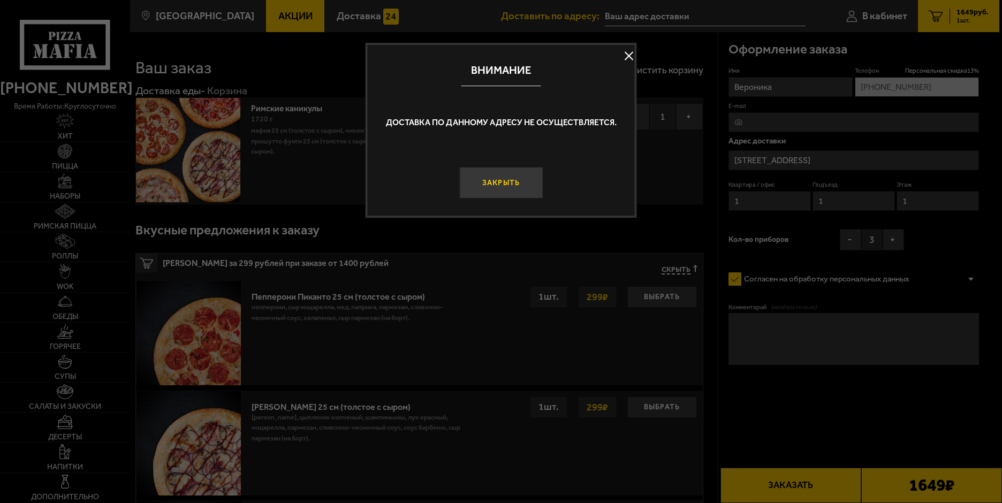
click at [495, 183] on button "Закрыть" at bounding box center [501, 183] width 84 height 32
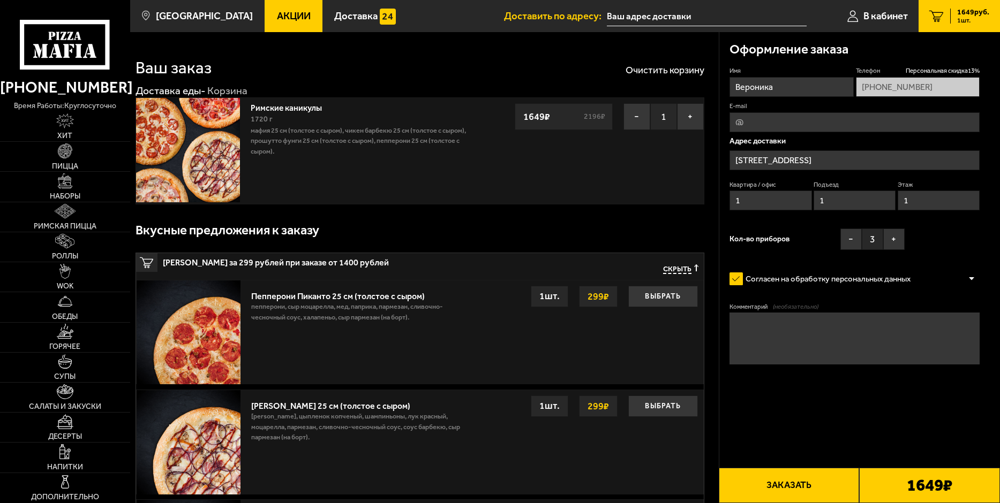
click at [802, 155] on input "[STREET_ADDRESS]" at bounding box center [854, 160] width 250 height 20
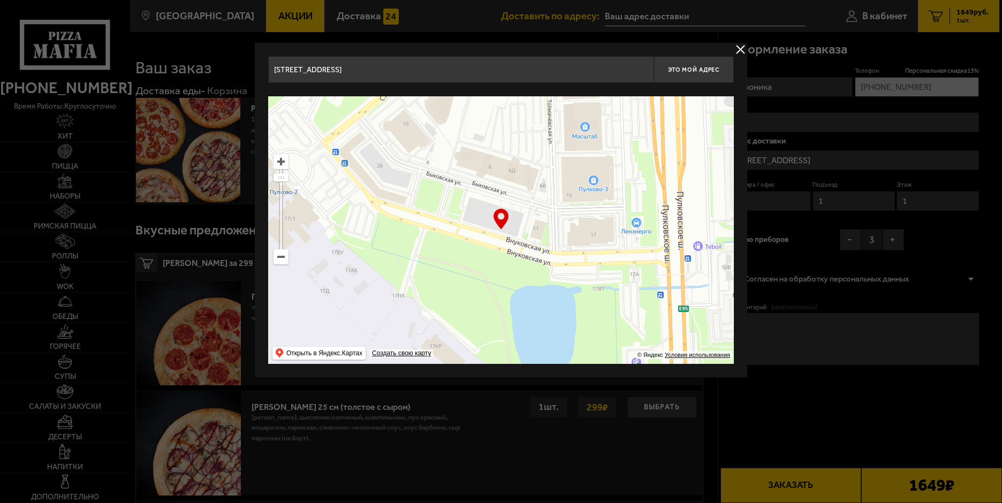
drag, startPoint x: 533, startPoint y: 283, endPoint x: 532, endPoint y: 275, distance: 8.1
click at [532, 275] on ymaps at bounding box center [501, 230] width 466 height 268
click at [687, 69] on span "Это мой адрес" at bounding box center [693, 69] width 51 height 7
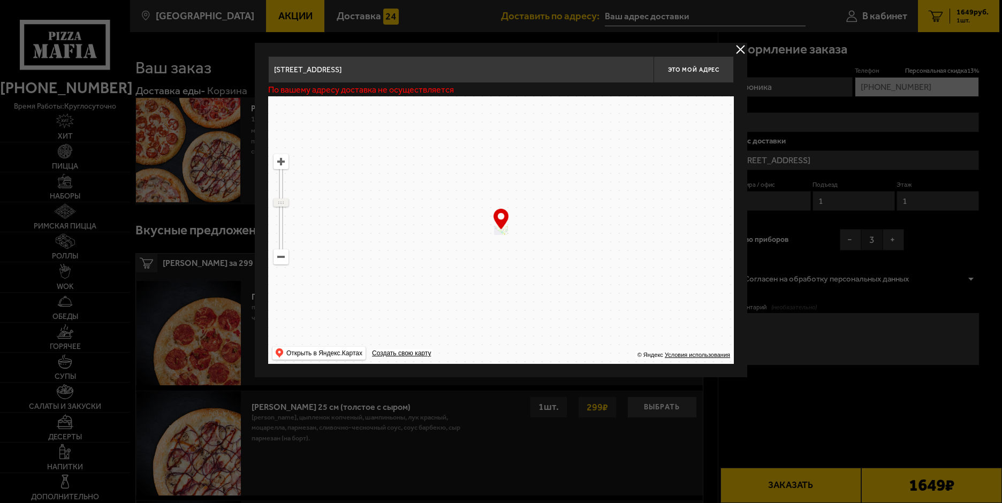
drag, startPoint x: 282, startPoint y: 180, endPoint x: 286, endPoint y: 202, distance: 22.4
click at [286, 202] on ymaps at bounding box center [281, 202] width 14 height 7
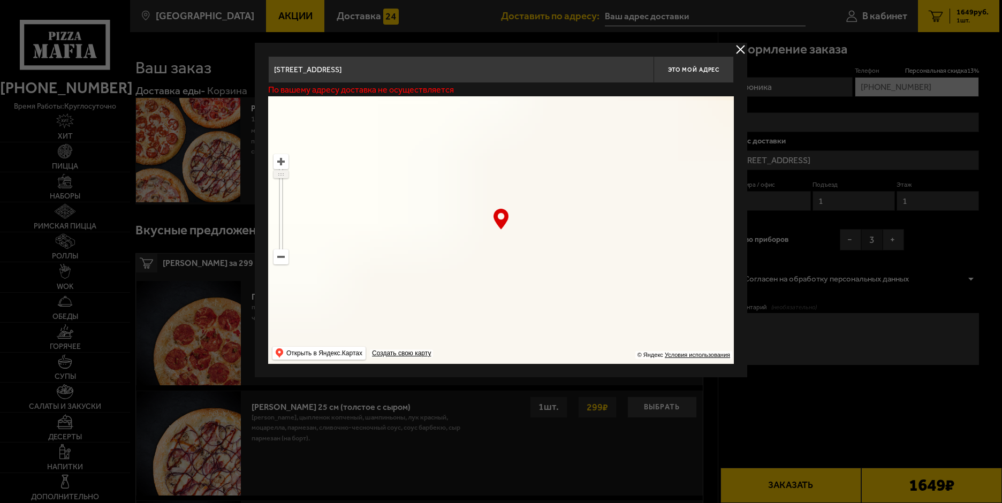
drag, startPoint x: 286, startPoint y: 202, endPoint x: 283, endPoint y: 174, distance: 28.6
click at [283, 174] on ymaps at bounding box center [281, 174] width 14 height 7
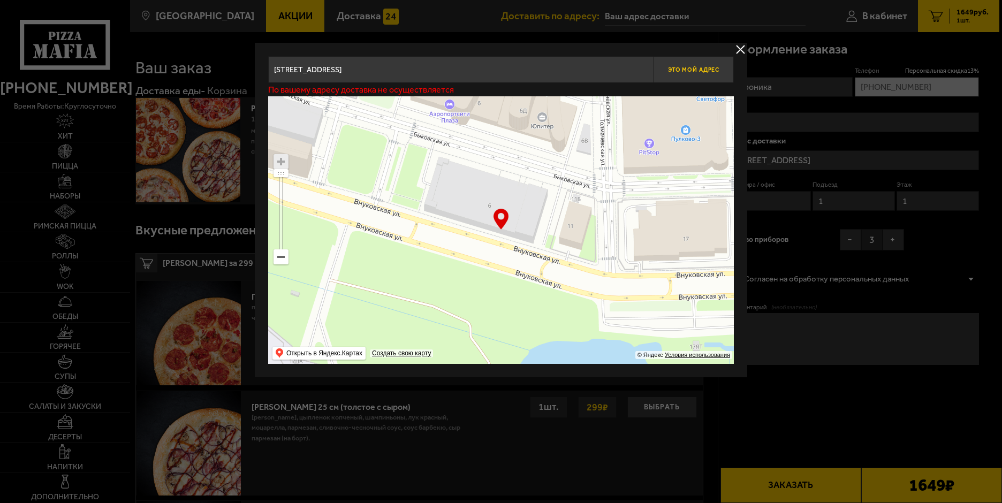
click at [710, 74] on button "Это мой адрес" at bounding box center [694, 69] width 80 height 27
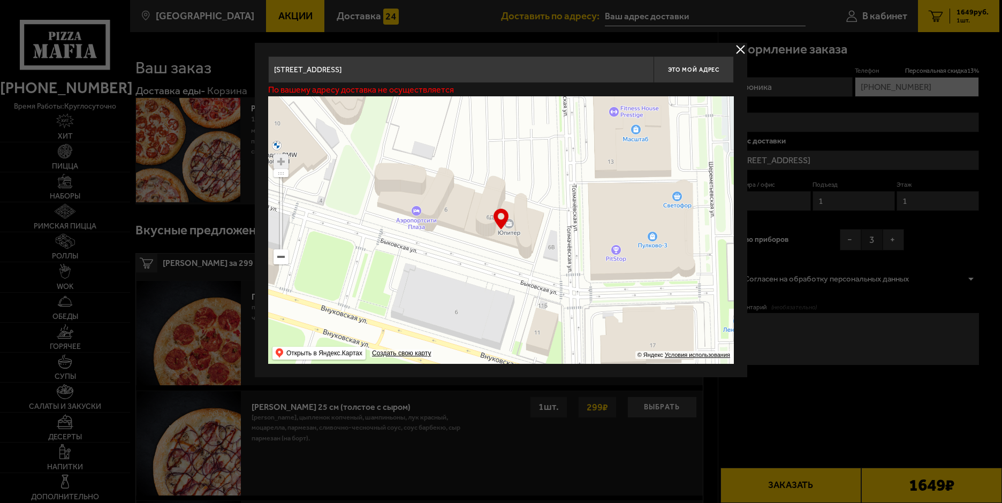
drag, startPoint x: 527, startPoint y: 210, endPoint x: 495, endPoint y: 318, distance: 112.8
click at [495, 318] on ymaps at bounding box center [501, 230] width 466 height 268
type input "[STREET_ADDRESS]"
click at [696, 84] on div "Найдите адрес перетащив карту" at bounding box center [501, 89] width 466 height 13
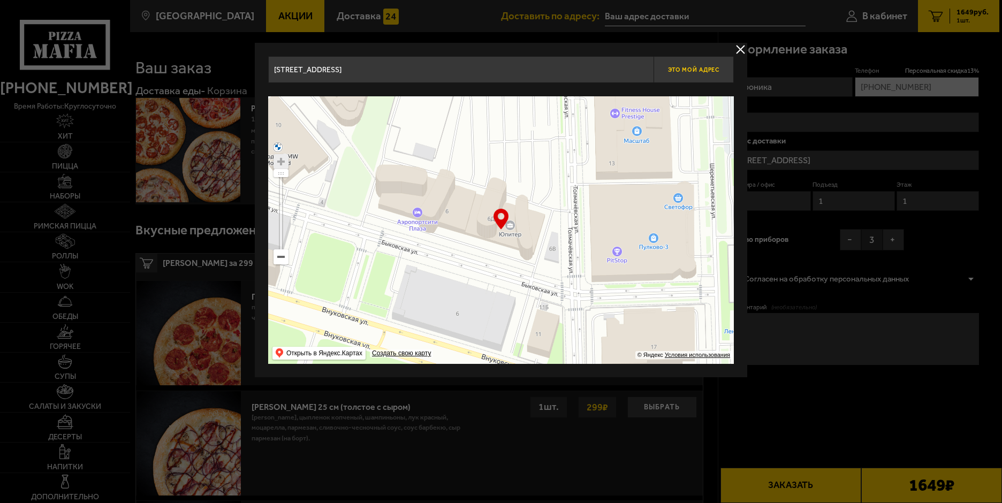
click at [694, 67] on span "Это мой адрес" at bounding box center [693, 69] width 51 height 7
click at [743, 51] on button "delivery type" at bounding box center [740, 49] width 13 height 13
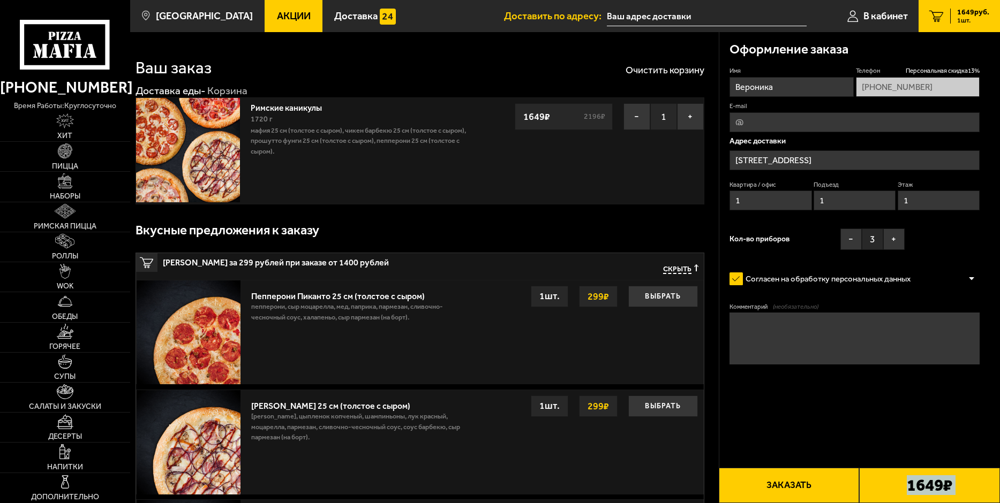
drag, startPoint x: 759, startPoint y: 463, endPoint x: 759, endPoint y: 471, distance: 8.0
click at [685, 14] on input "text" at bounding box center [707, 16] width 200 height 20
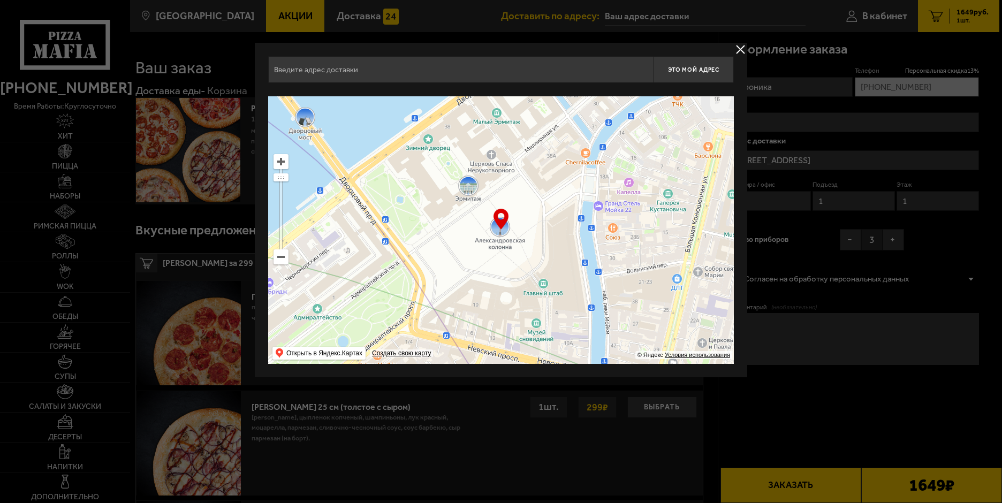
click at [562, 69] on input "text" at bounding box center [460, 69] width 385 height 27
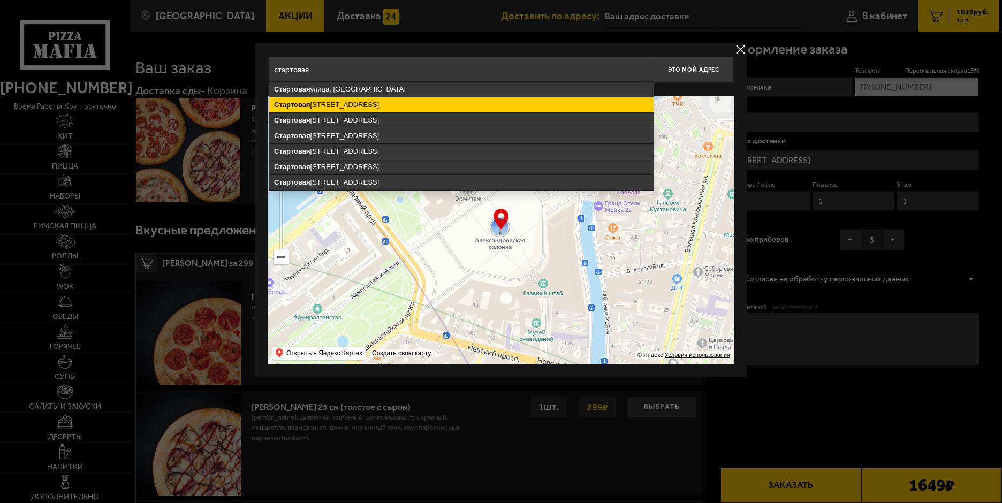
click at [440, 104] on ymaps "[STREET_ADDRESS]" at bounding box center [461, 104] width 384 height 15
type input "[STREET_ADDRESS]"
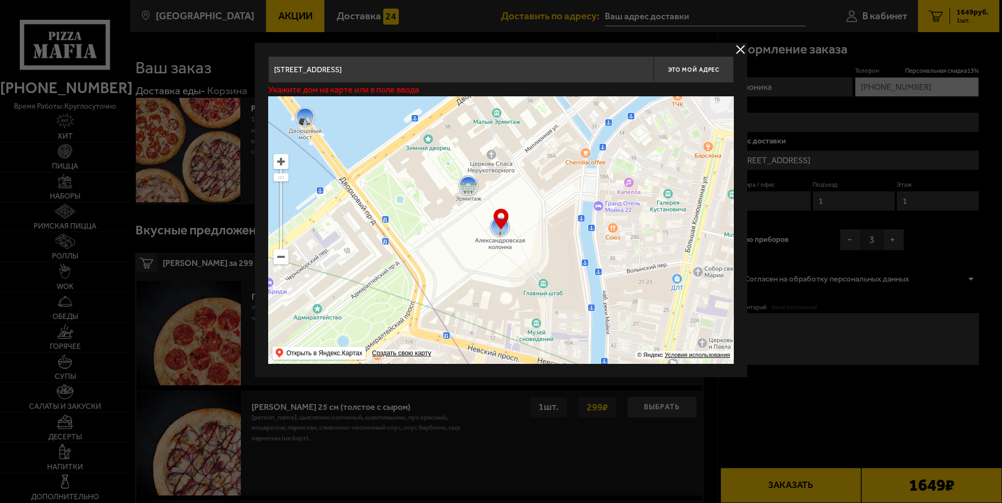
type input "[STREET_ADDRESS]"
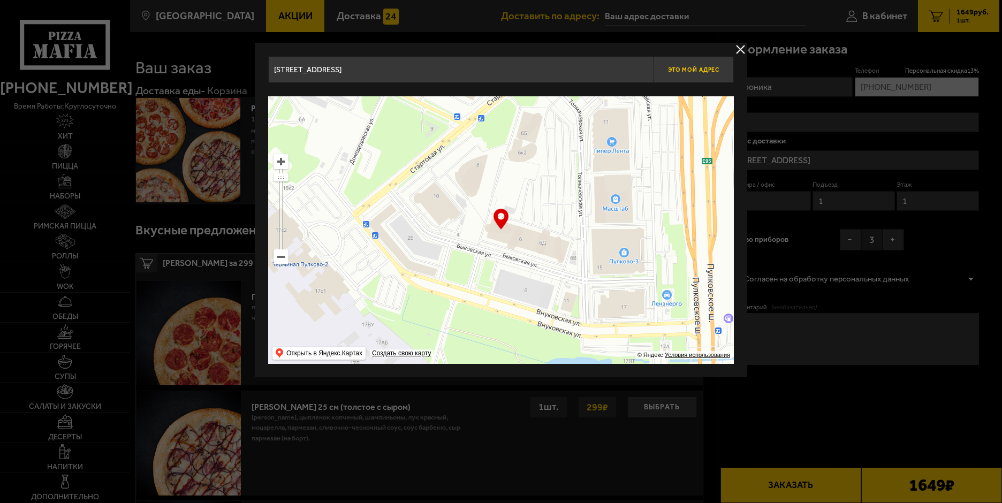
click at [722, 67] on button "Это мой адрес" at bounding box center [694, 69] width 80 height 27
click at [747, 49] on div at bounding box center [501, 251] width 1002 height 503
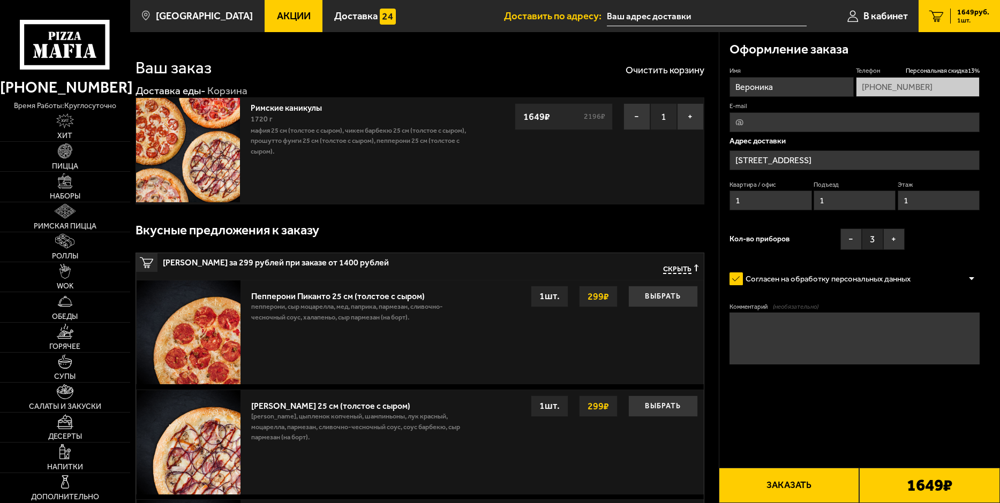
click at [802, 163] on input "[STREET_ADDRESS]" at bounding box center [854, 160] width 250 height 20
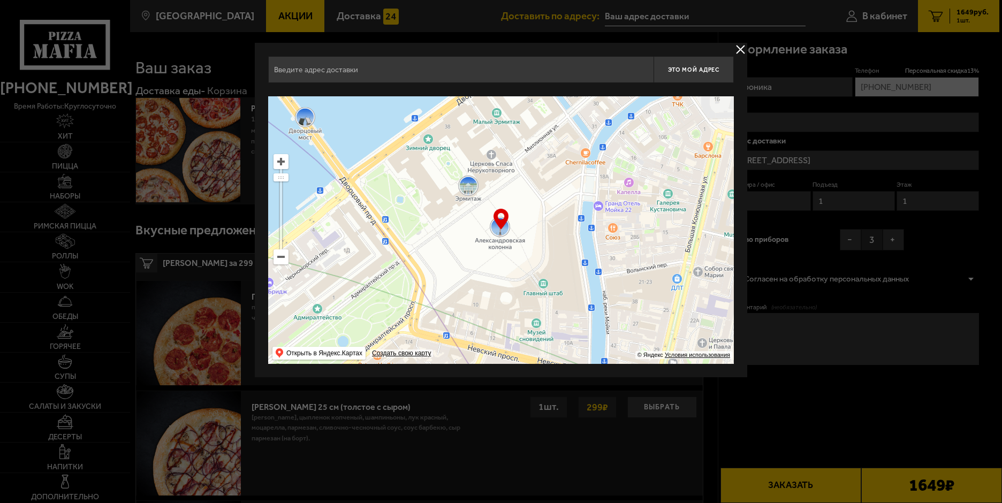
click at [576, 72] on input "text" at bounding box center [460, 69] width 385 height 27
click at [576, 72] on input "стартовая" at bounding box center [460, 69] width 385 height 27
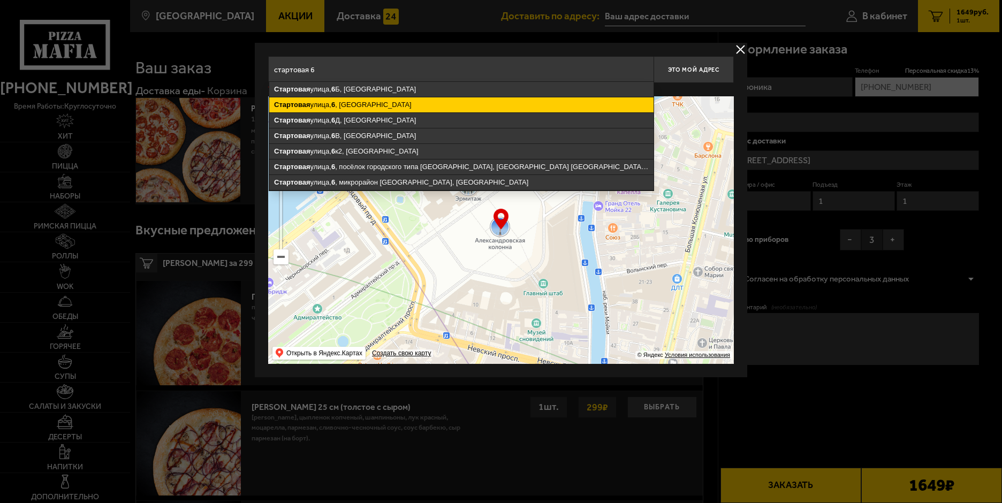
click at [485, 101] on ymaps "[STREET_ADDRESS]" at bounding box center [461, 104] width 384 height 15
type input "[STREET_ADDRESS]"
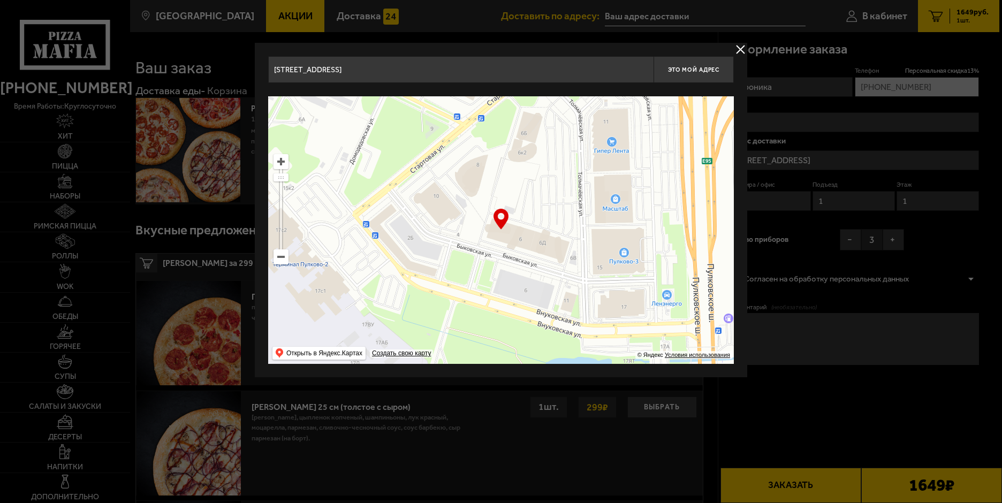
click at [737, 50] on button "delivery type" at bounding box center [740, 49] width 13 height 13
